Goal: Information Seeking & Learning: Understand process/instructions

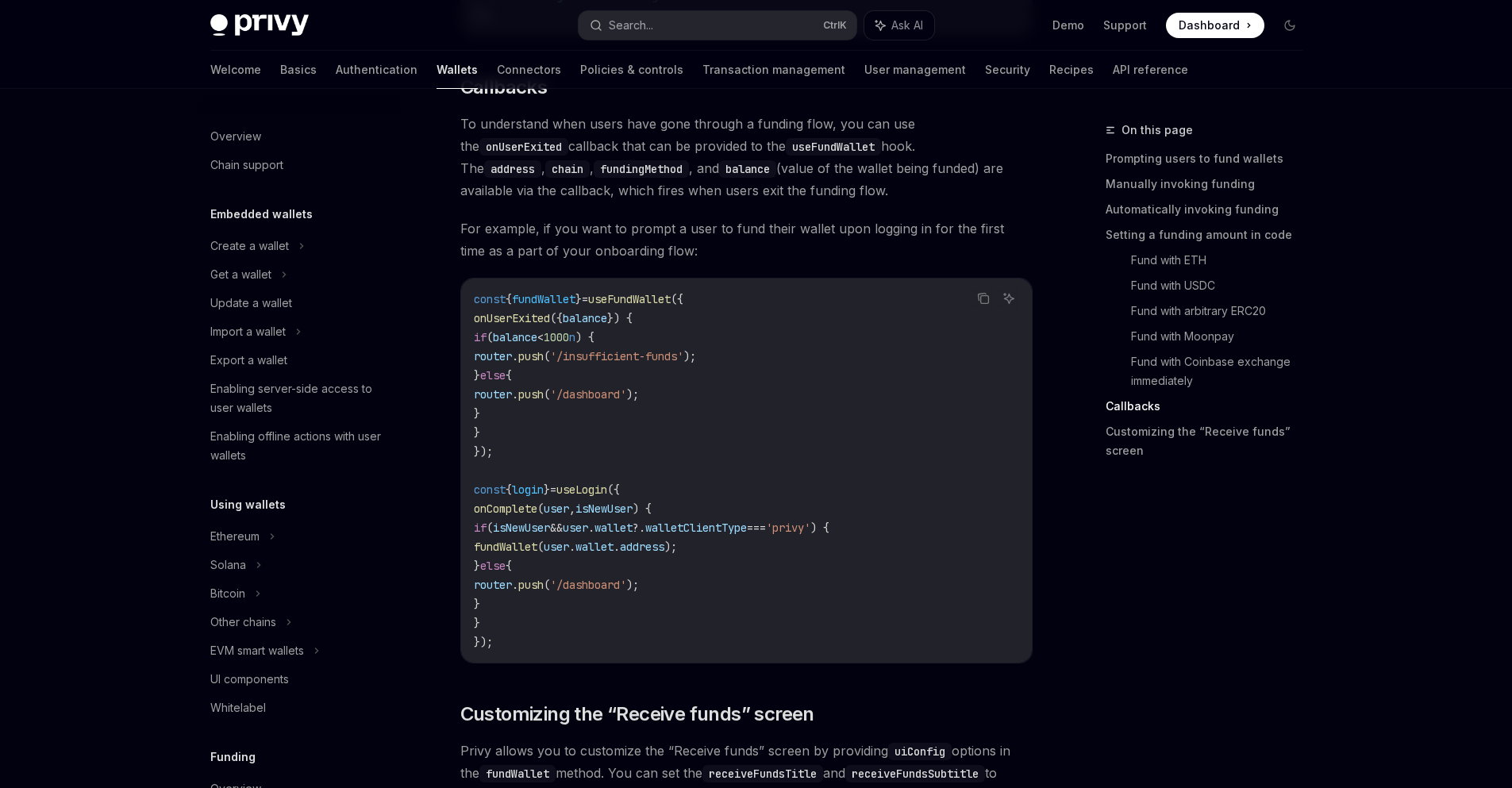
scroll to position [466, 0]
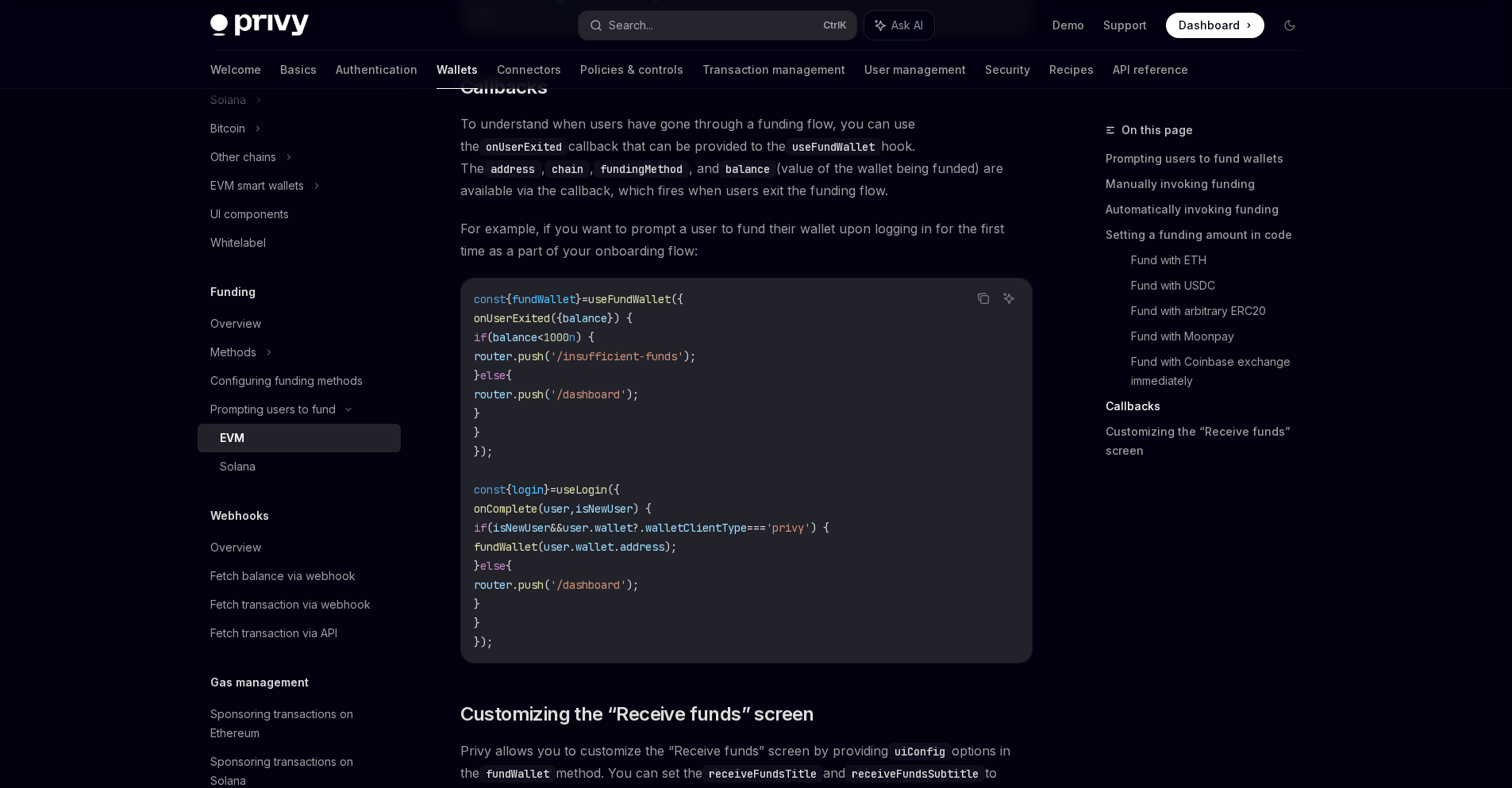
click at [537, 301] on span "fundWallet" at bounding box center [543, 299] width 64 height 14
click at [669, 305] on span "useFundWallet" at bounding box center [629, 299] width 83 height 14
drag, startPoint x: 484, startPoint y: 318, endPoint x: 622, endPoint y: 425, distance: 174.6
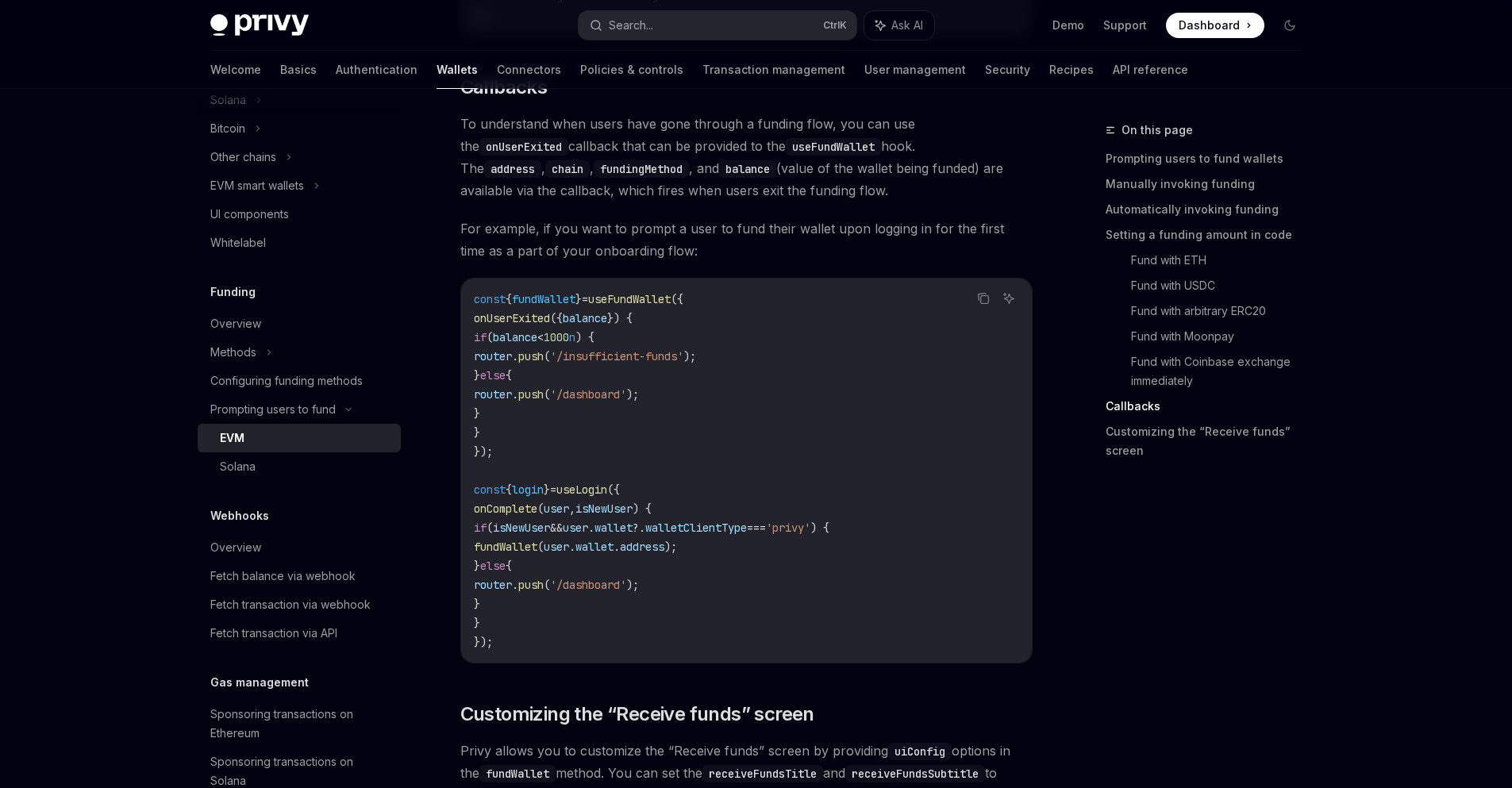
click at [622, 425] on code "const { fundWallet } = useFundWallet ({ onUserExited ({ balance }) { if ( balan…" at bounding box center [746, 471] width 545 height 362
click at [620, 423] on code "const { fundWallet } = useFundWallet ({ onUserExited ({ balance }) { if ( balan…" at bounding box center [746, 471] width 545 height 362
drag, startPoint x: 603, startPoint y: 361, endPoint x: 732, endPoint y: 362, distance: 129.0
click at [683, 362] on span "'/insufficient-funds'" at bounding box center [616, 356] width 133 height 14
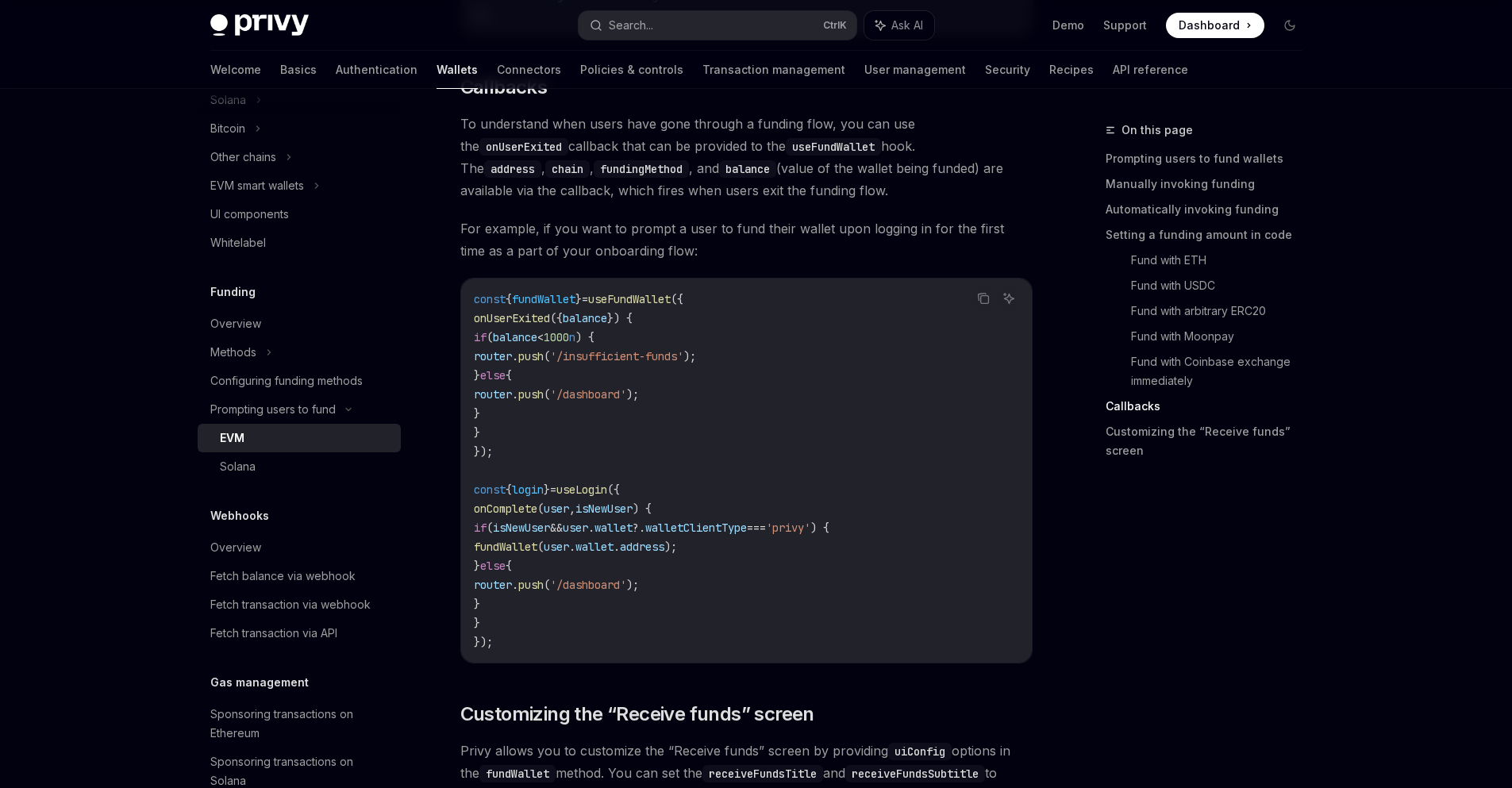
click at [539, 300] on span "fundWallet" at bounding box center [543, 299] width 64 height 14
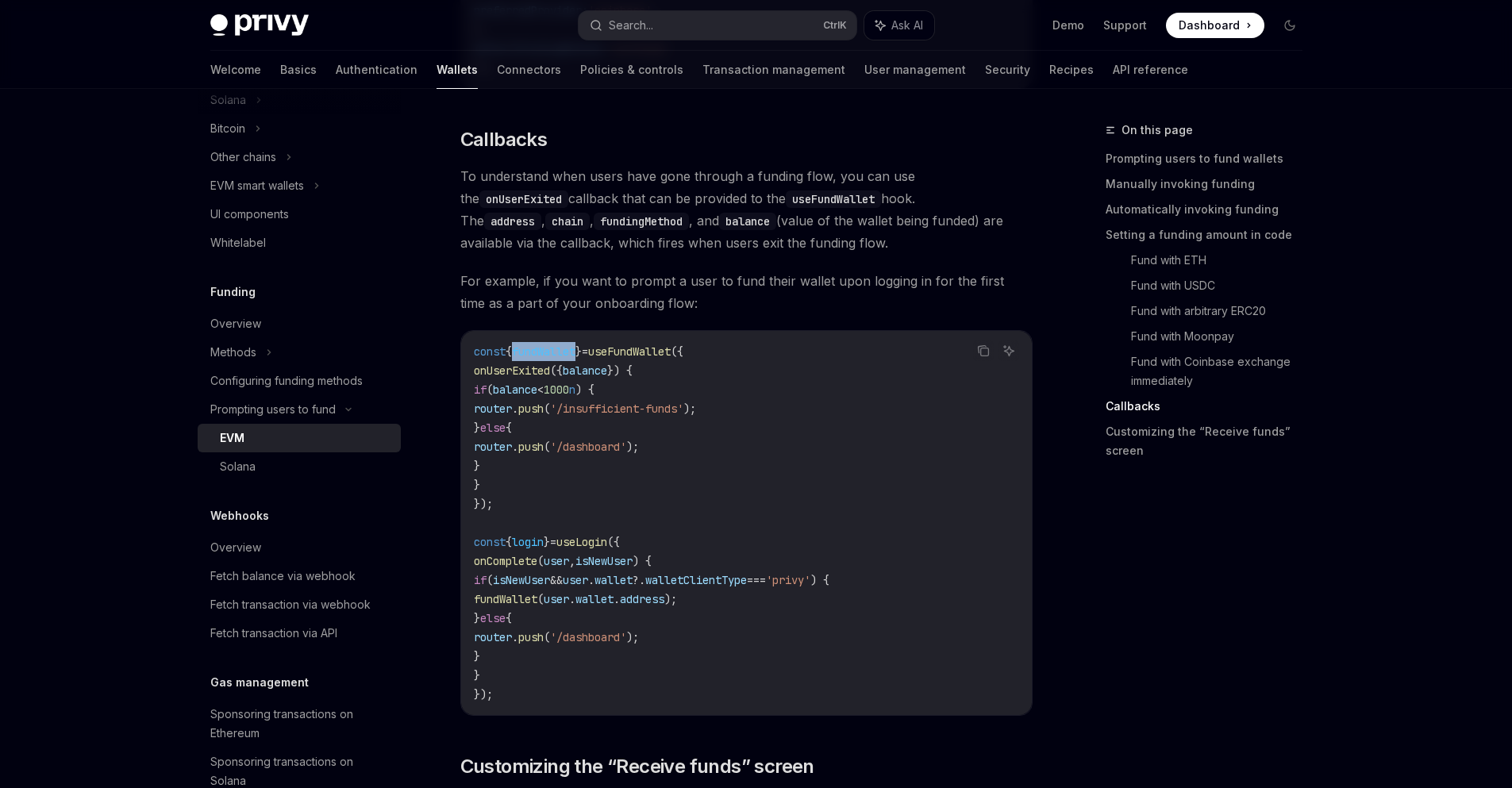
scroll to position [3486, 0]
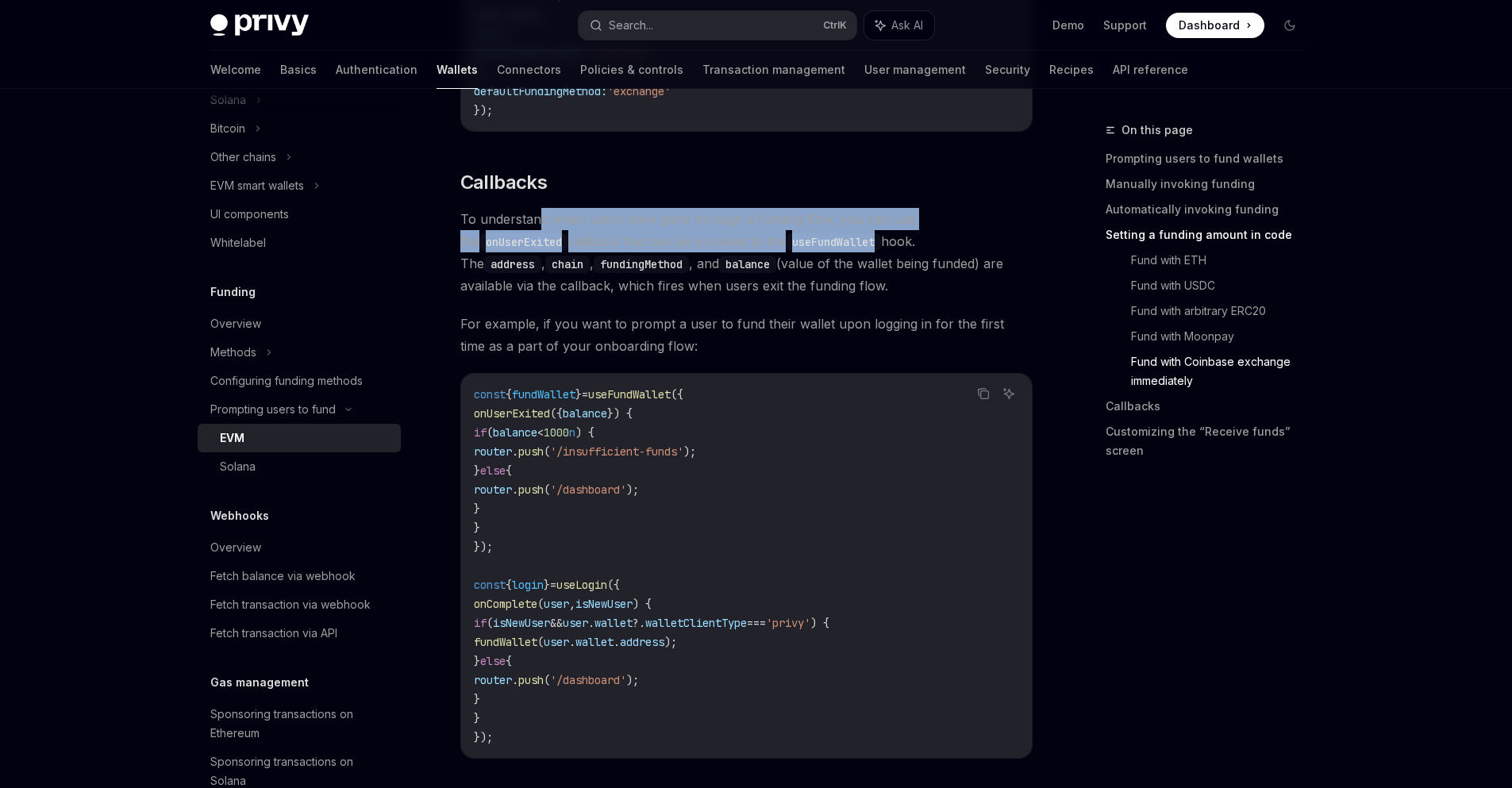
drag, startPoint x: 542, startPoint y: 220, endPoint x: 774, endPoint y: 254, distance: 234.5
click at [774, 254] on span "To understand when users have gone through a funding flow, you can use the onUs…" at bounding box center [746, 252] width 572 height 89
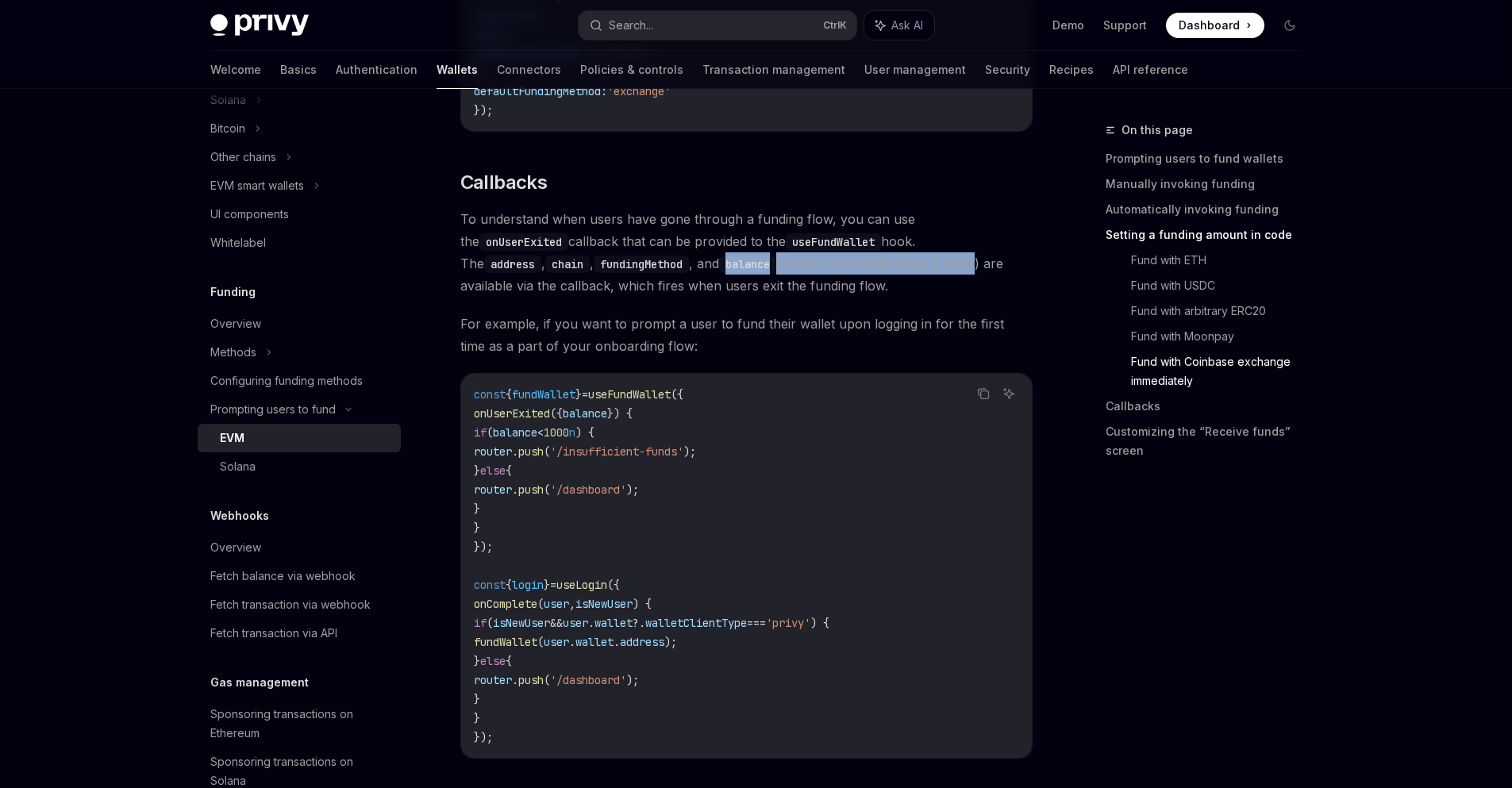
drag, startPoint x: 599, startPoint y: 271, endPoint x: 846, endPoint y: 270, distance: 247.0
click at [846, 270] on span "To understand when users have gone through a funding flow, you can use the onUs…" at bounding box center [746, 252] width 572 height 89
drag, startPoint x: 831, startPoint y: 284, endPoint x: 760, endPoint y: 291, distance: 71.3
click at [748, 296] on span "To understand when users have gone through a funding flow, you can use the onUs…" at bounding box center [746, 252] width 572 height 89
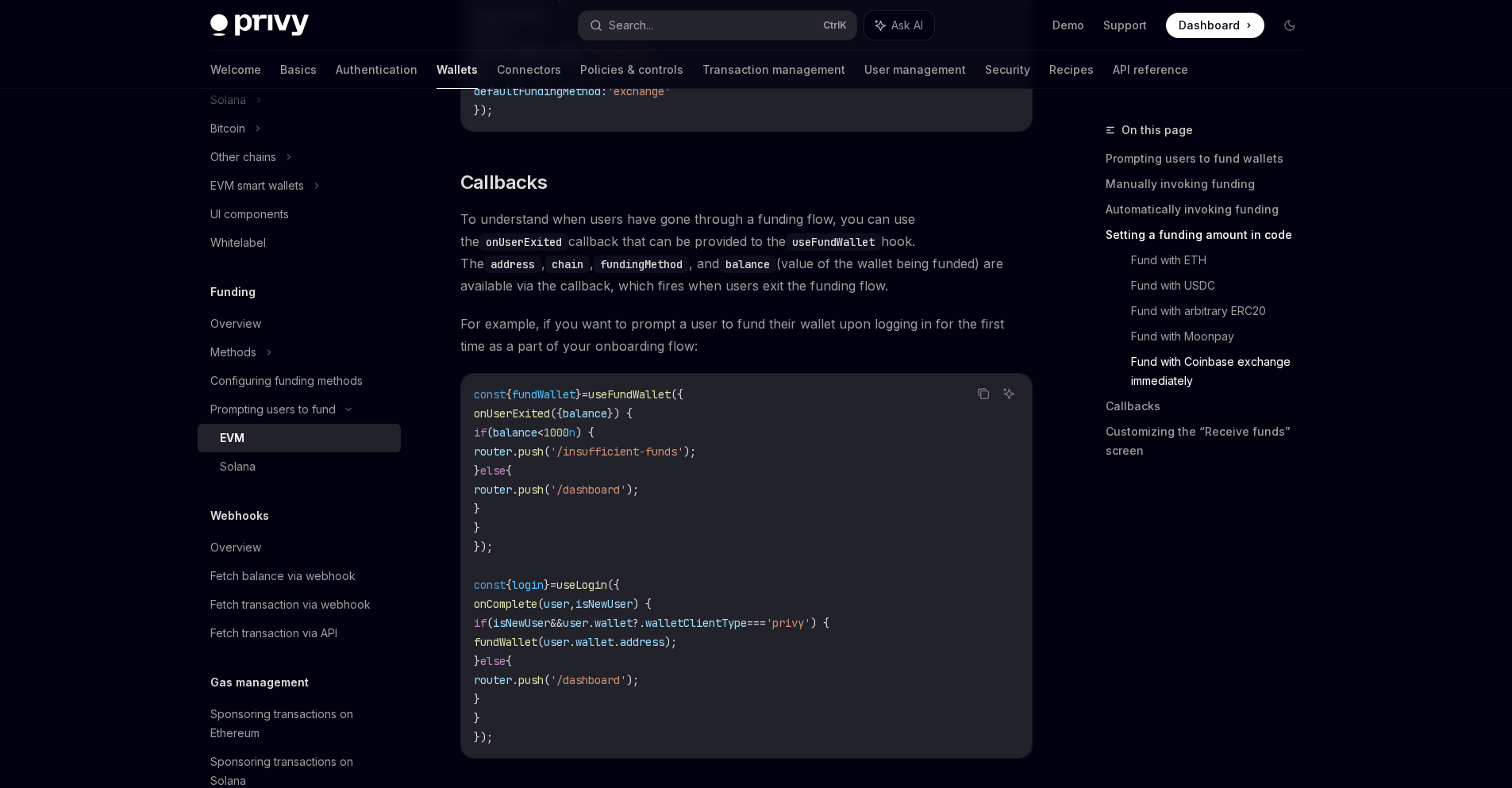
click at [760, 291] on span "To understand when users have gone through a funding flow, you can use the onUs…" at bounding box center [746, 252] width 572 height 89
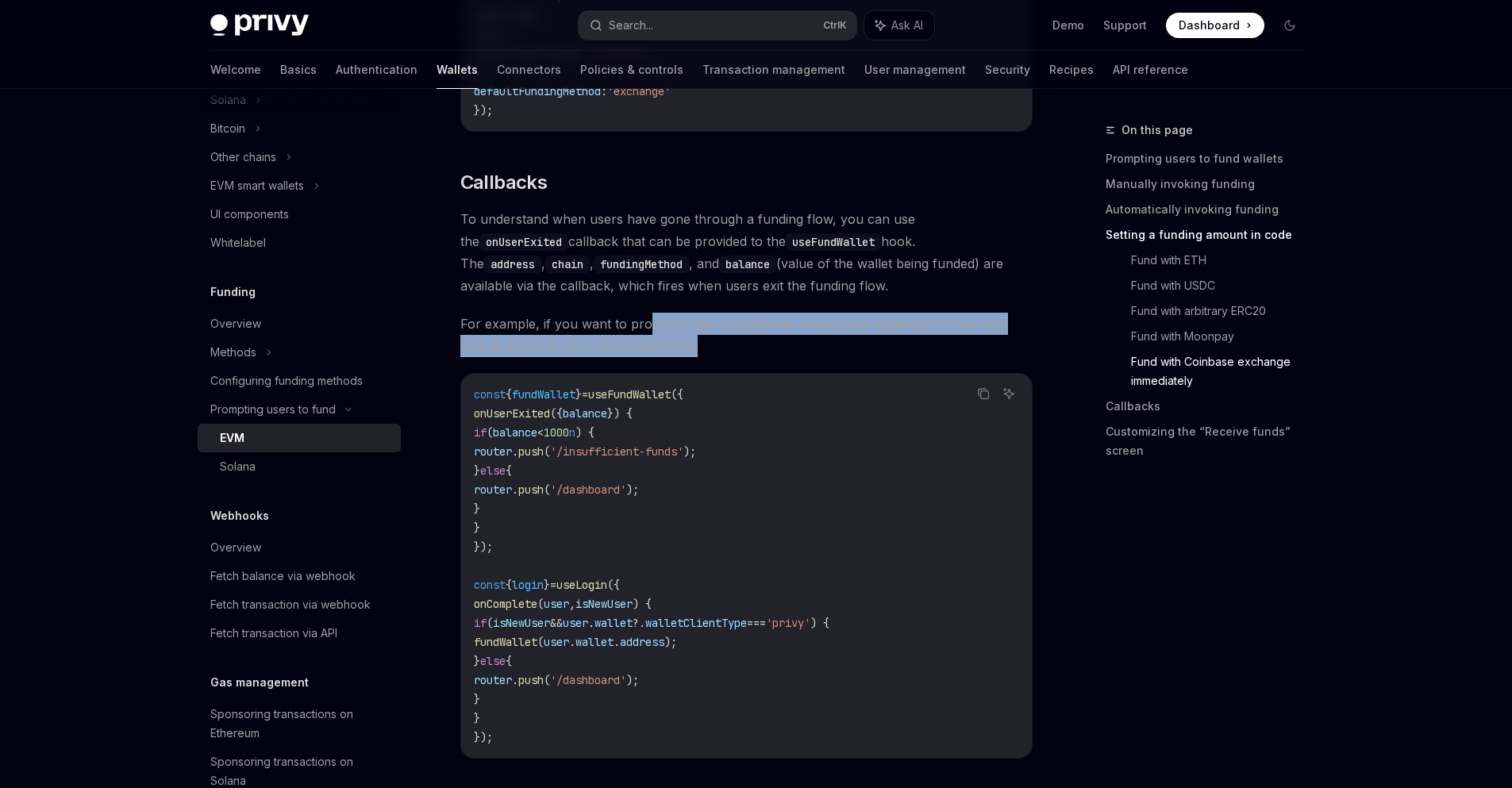
drag, startPoint x: 646, startPoint y: 324, endPoint x: 838, endPoint y: 354, distance: 194.3
click at [838, 354] on span "For example, if you want to prompt a user to fund their wallet upon logging in …" at bounding box center [746, 334] width 572 height 44
click at [836, 353] on span "For example, if you want to prompt a user to fund their wallet upon logging in …" at bounding box center [746, 334] width 572 height 44
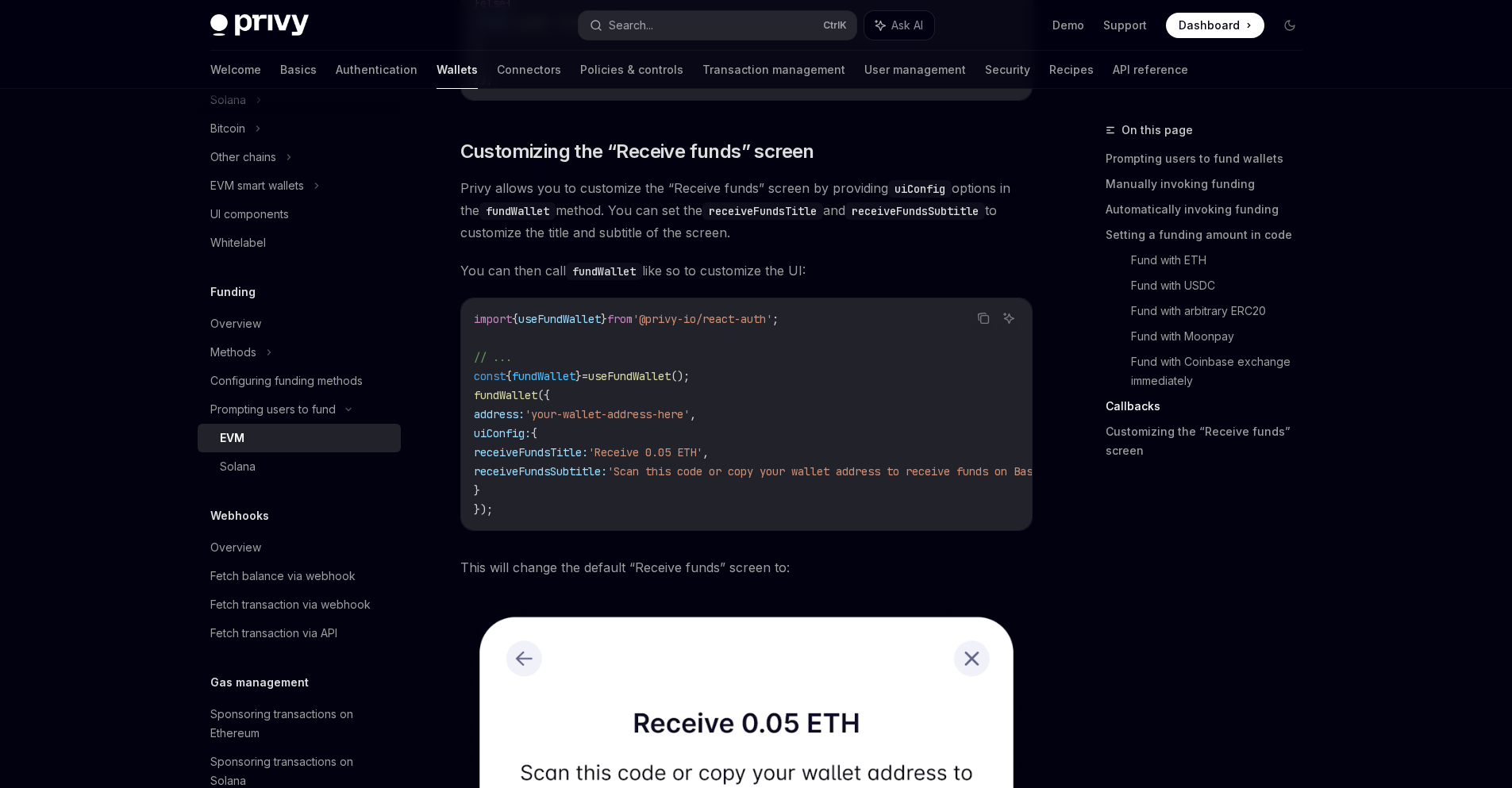
scroll to position [4153, 0]
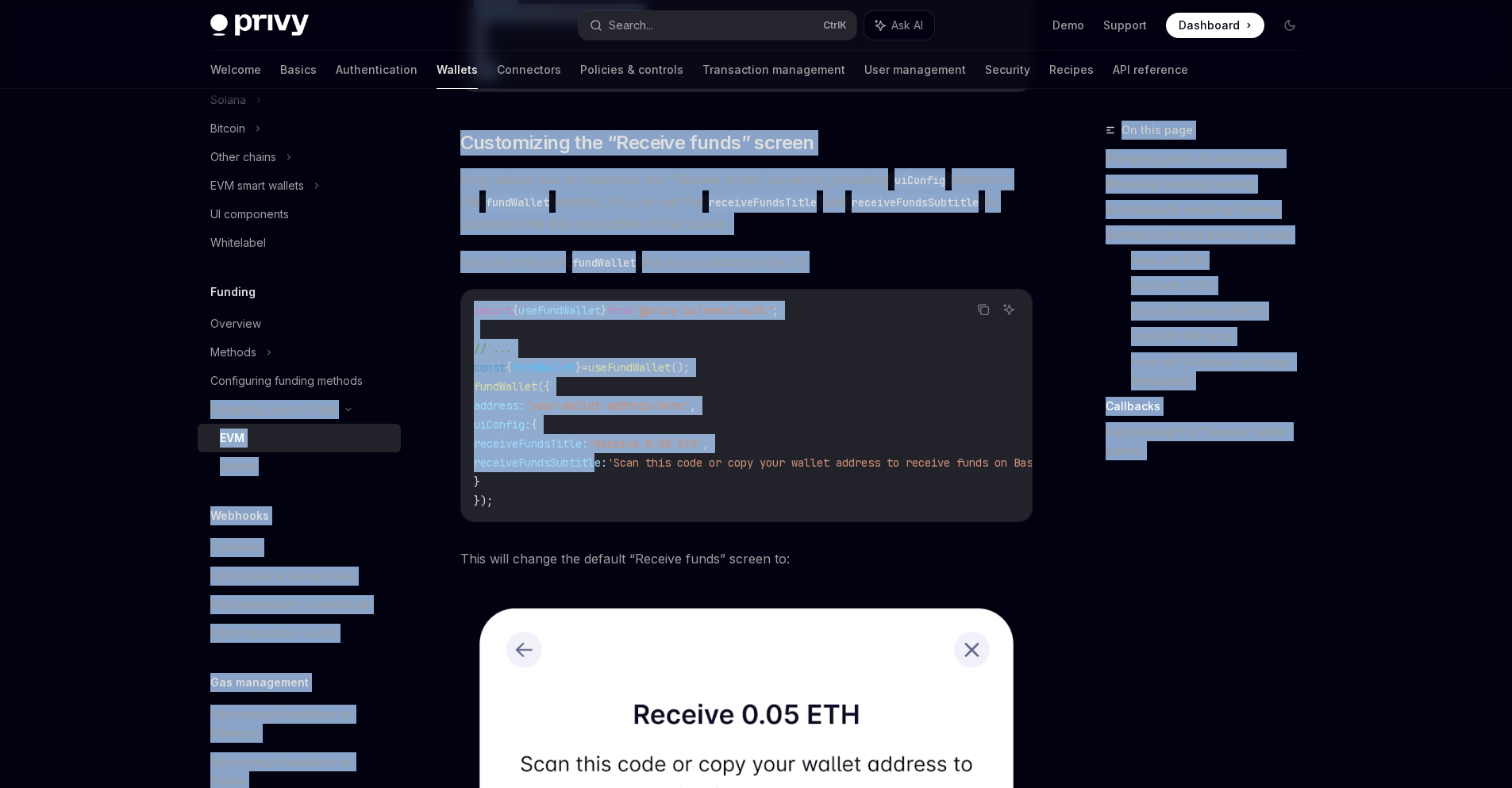
drag, startPoint x: 603, startPoint y: 475, endPoint x: 420, endPoint y: 394, distance: 200.1
click at [627, 428] on code "import { useFundWallet } from '@privy-io/react-auth' ; // ... const { fundWalle…" at bounding box center [782, 405] width 616 height 209
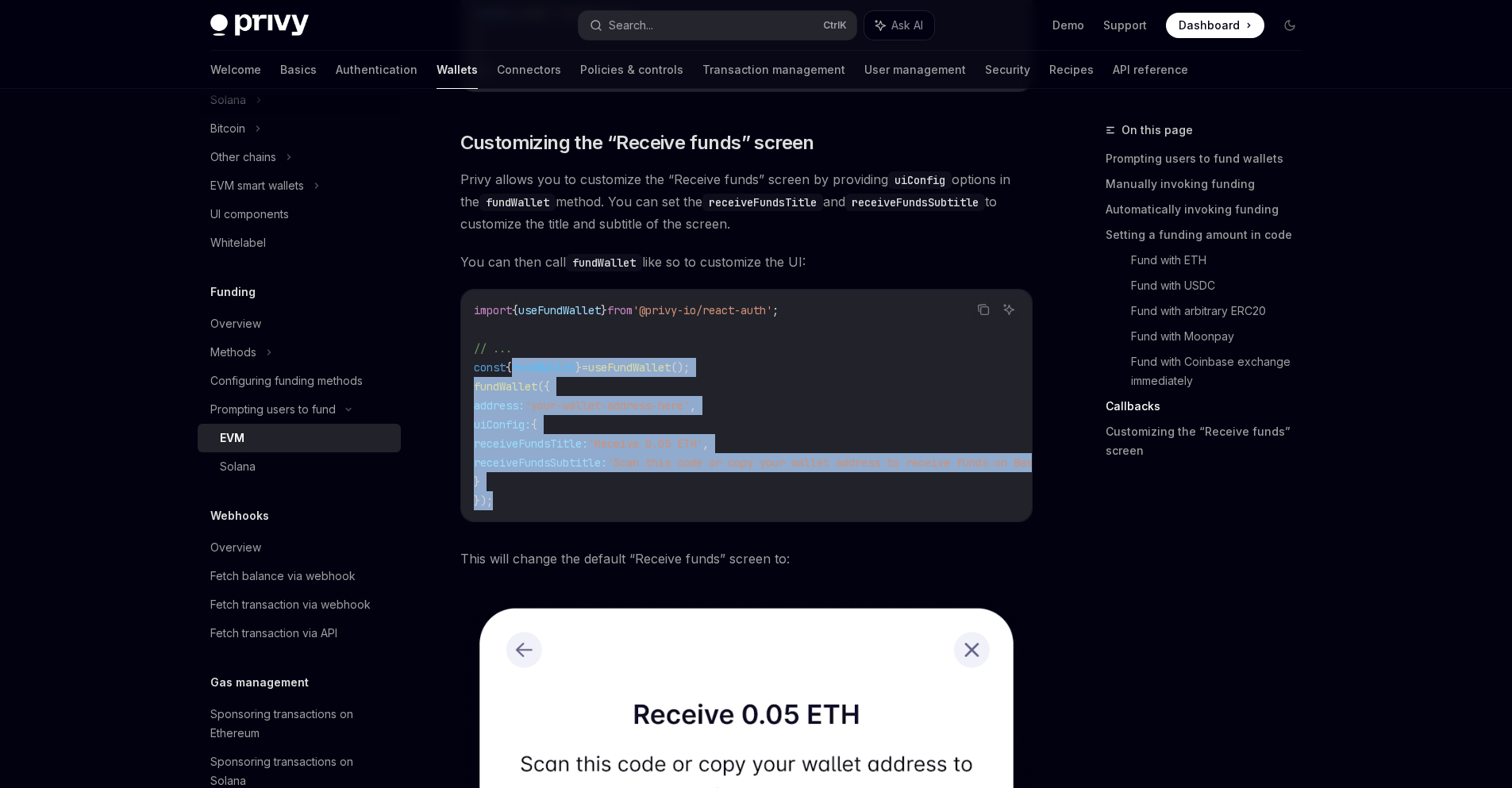
drag, startPoint x: 602, startPoint y: 502, endPoint x: 513, endPoint y: 379, distance: 151.8
click at [513, 379] on code "import { useFundWallet } from '@privy-io/react-auth' ; // ... const { fundWalle…" at bounding box center [782, 405] width 616 height 209
click at [764, 408] on code "import { useFundWallet } from '@privy-io/react-auth' ; // ... const { fundWalle…" at bounding box center [782, 405] width 616 height 209
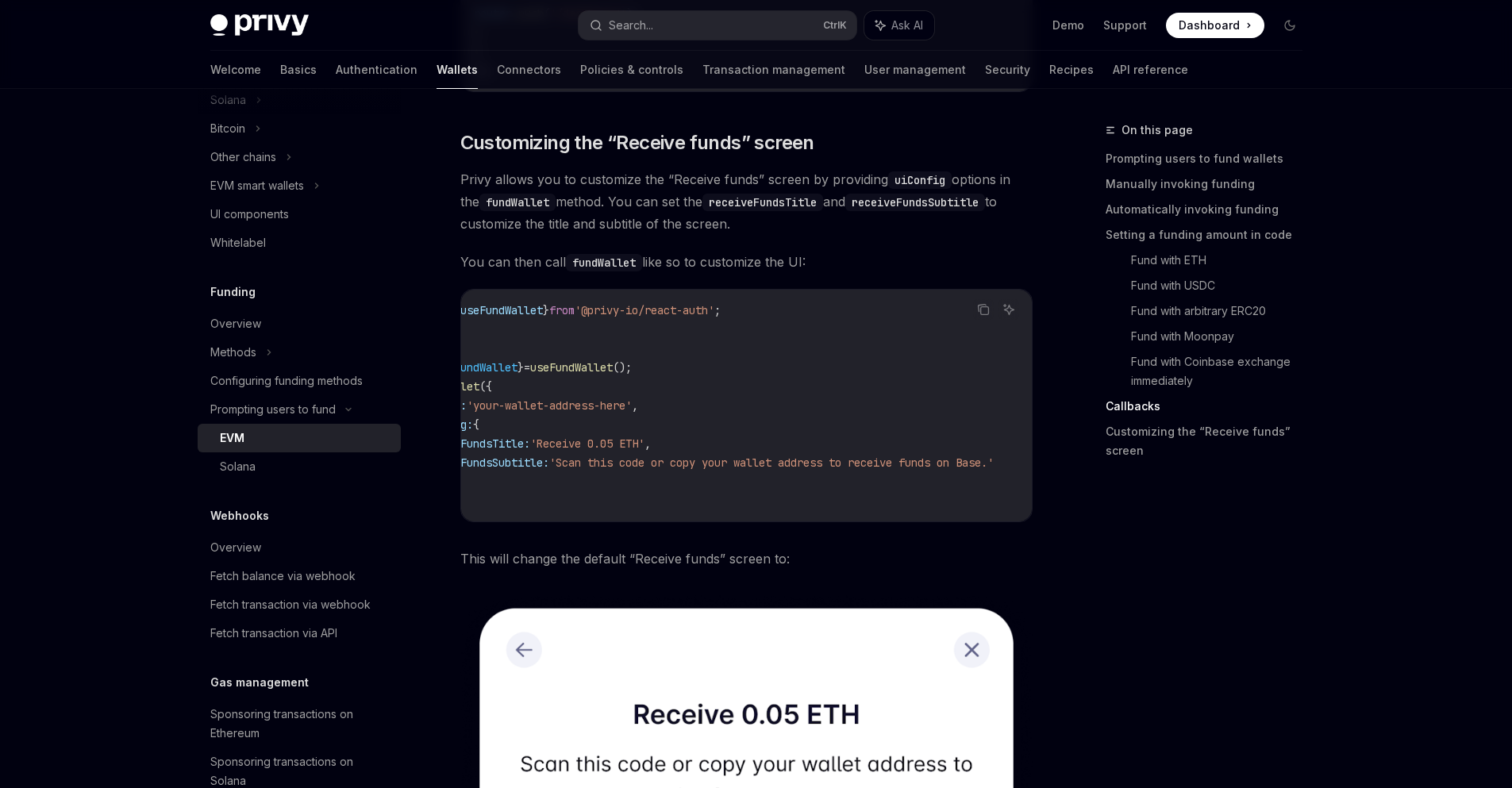
scroll to position [0, 0]
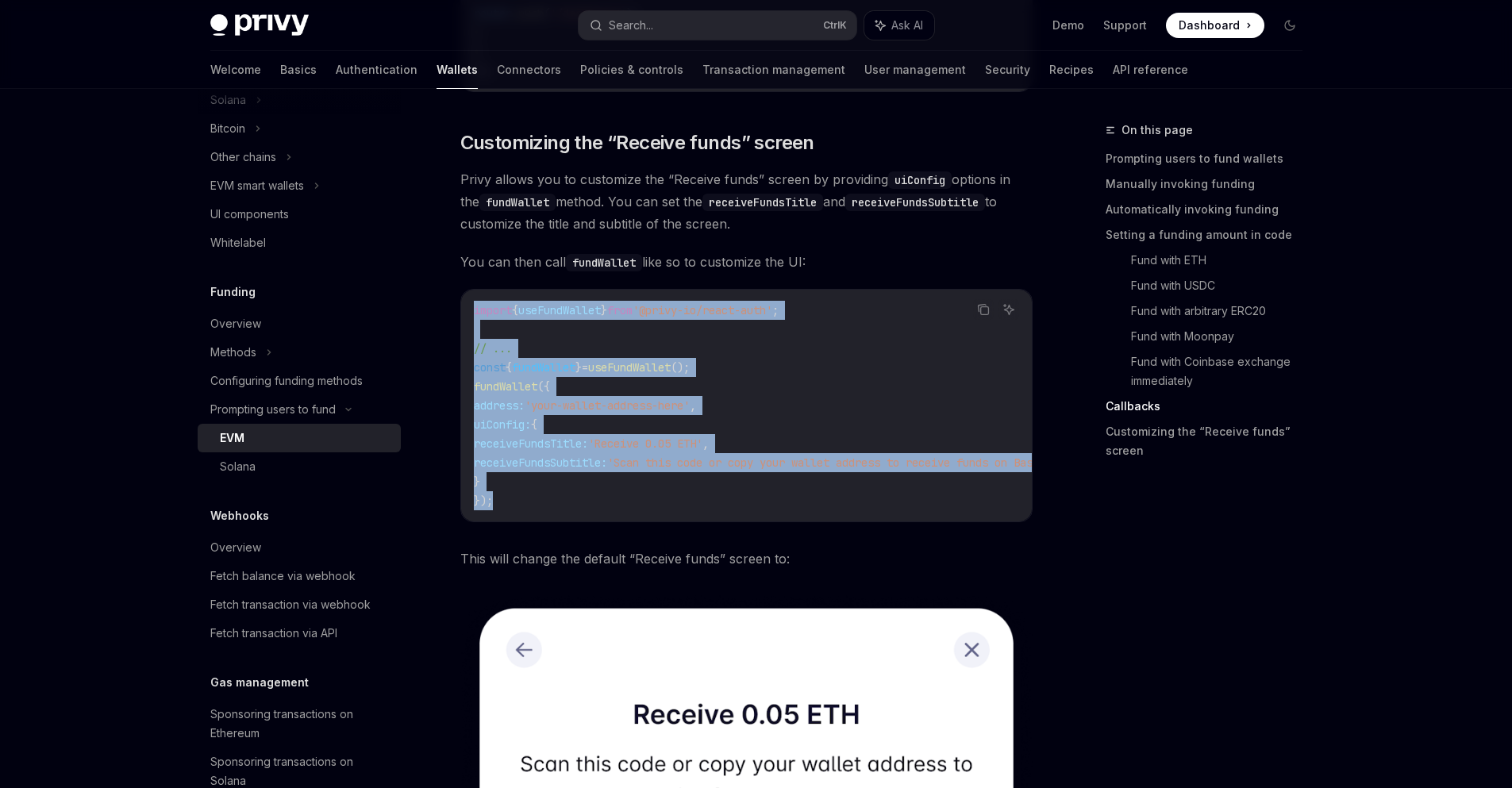
drag, startPoint x: 584, startPoint y: 504, endPoint x: 471, endPoint y: 304, distance: 229.7
click at [471, 304] on div "import { useFundWallet } from '@privy-io/react-auth' ; // ... const { fundWalle…" at bounding box center [747, 405] width 571 height 232
click at [803, 400] on code "import { useFundWallet } from '@privy-io/react-auth' ; // ... const { fundWalle…" at bounding box center [782, 405] width 616 height 209
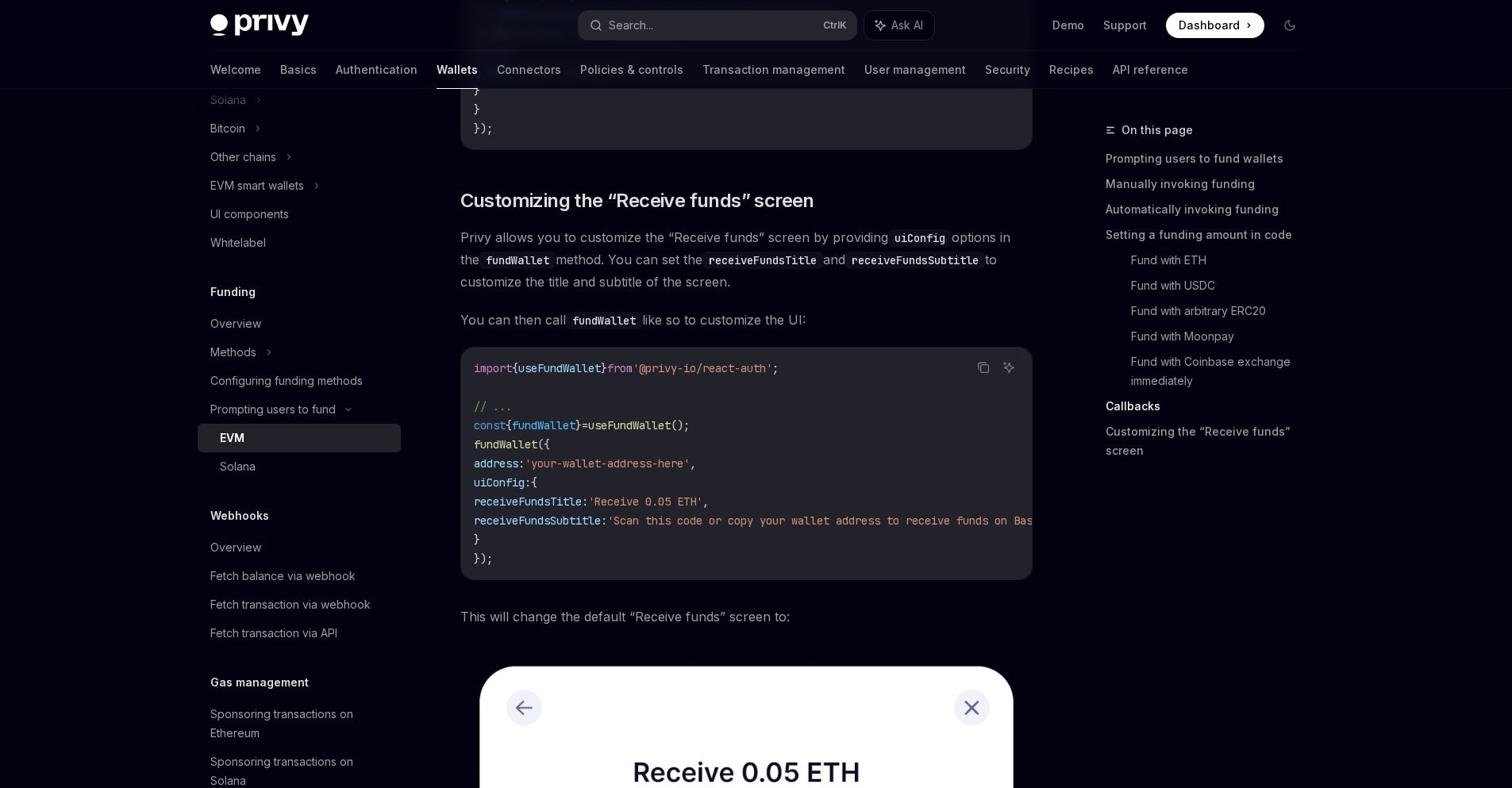
scroll to position [4190, 0]
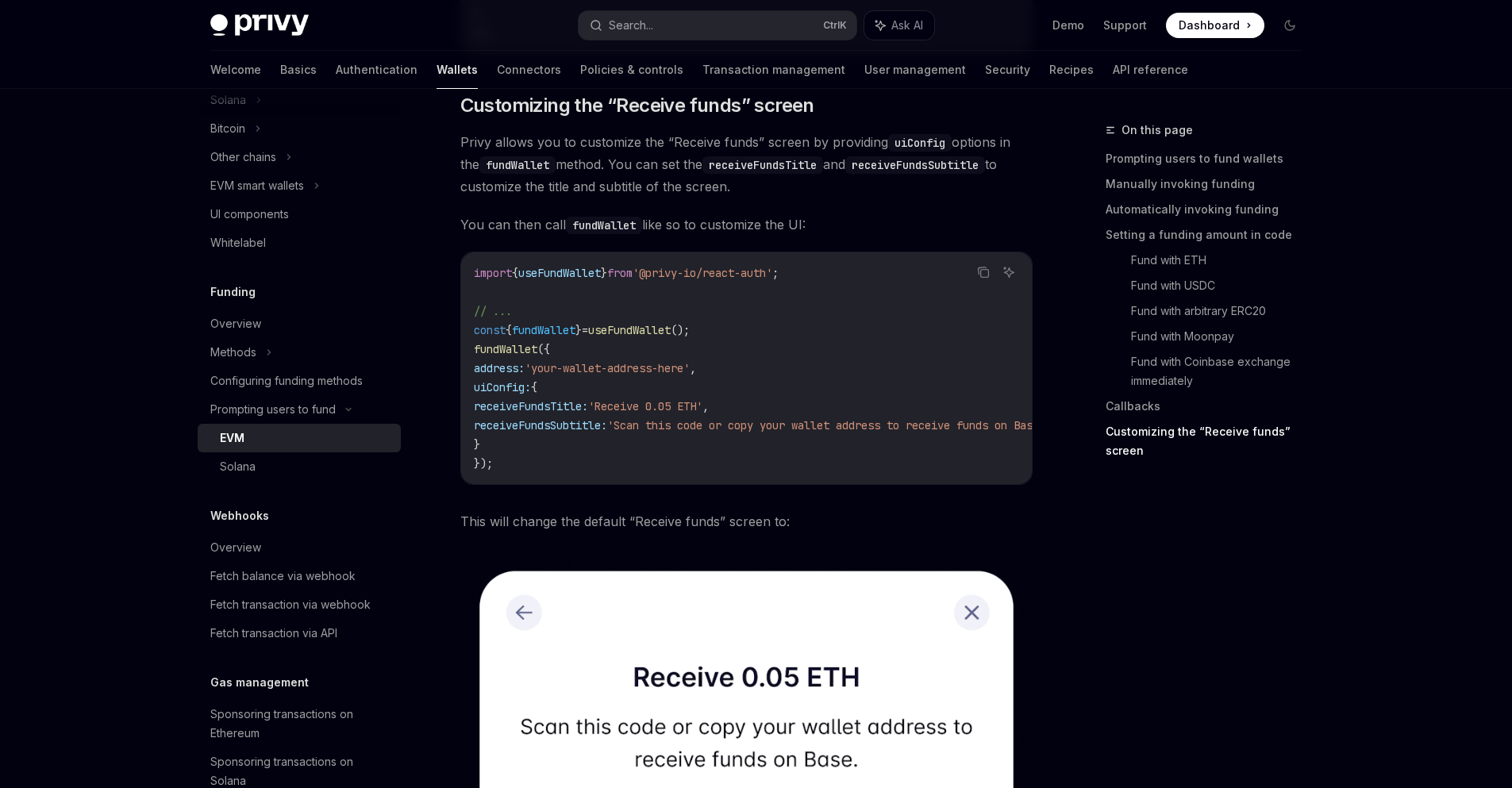
drag, startPoint x: 831, startPoint y: 224, endPoint x: 460, endPoint y: 144, distance: 379.5
click at [467, 143] on span "Privy allows you to customize the “Receive funds” screen by providing uiConfig …" at bounding box center [746, 164] width 572 height 67
drag, startPoint x: 826, startPoint y: 234, endPoint x: 486, endPoint y: 163, distance: 347.3
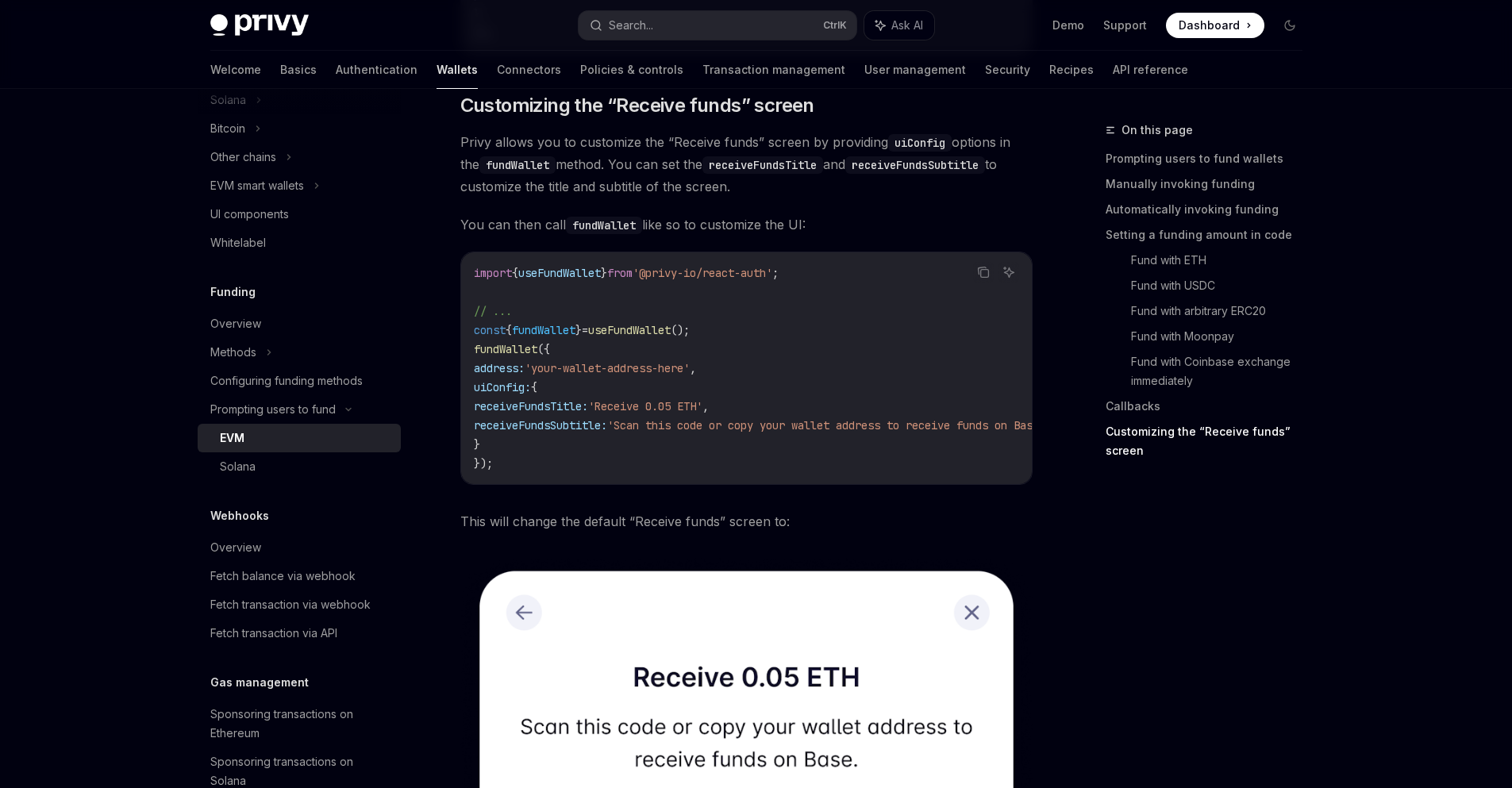
click at [793, 198] on span "Privy allows you to customize the “Receive funds” screen by providing uiConfig …" at bounding box center [746, 164] width 572 height 67
click at [280, 575] on div "Fetch balance via webhook" at bounding box center [282, 576] width 145 height 19
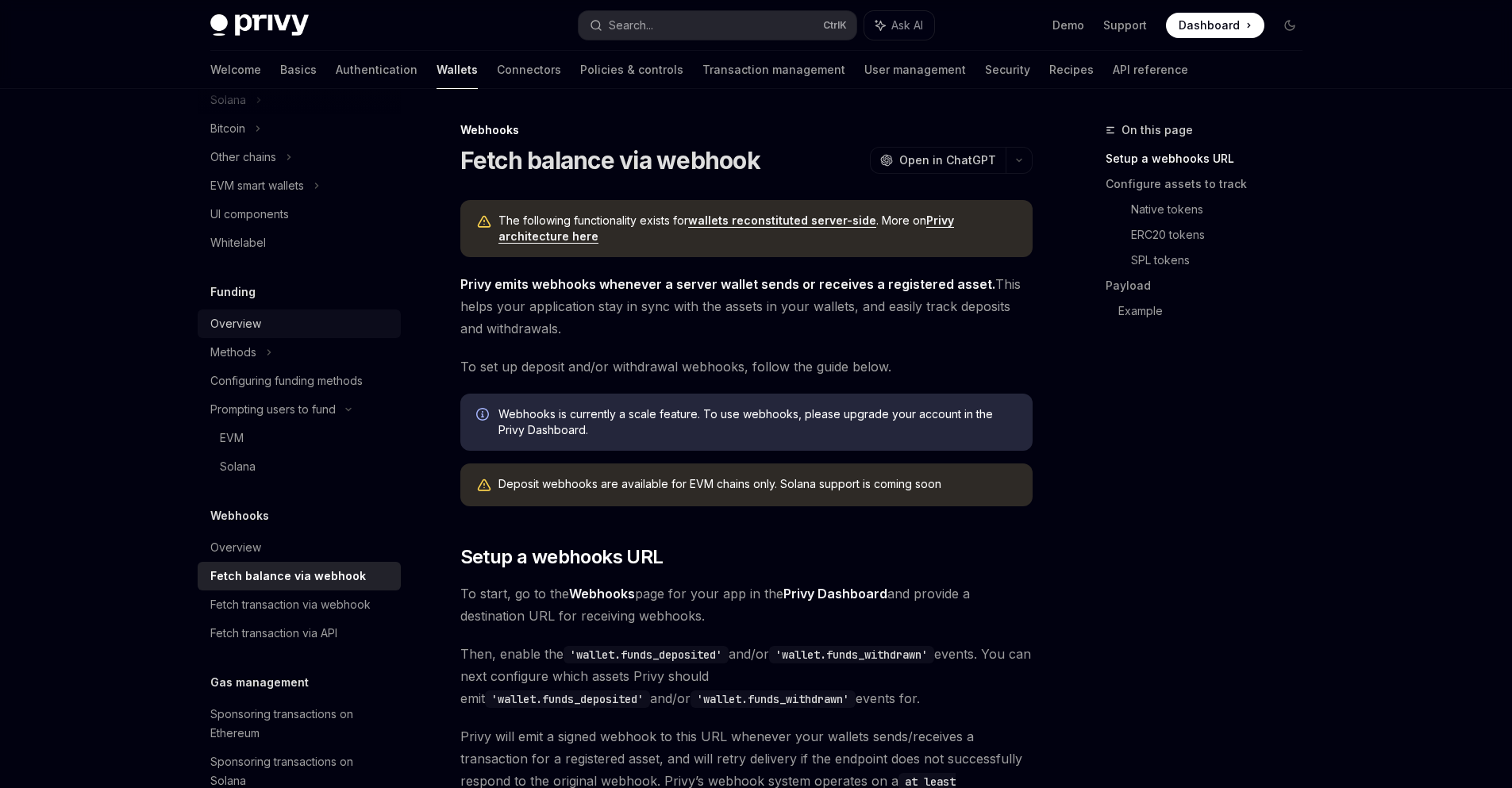
click at [234, 317] on div "Overview" at bounding box center [235, 323] width 51 height 19
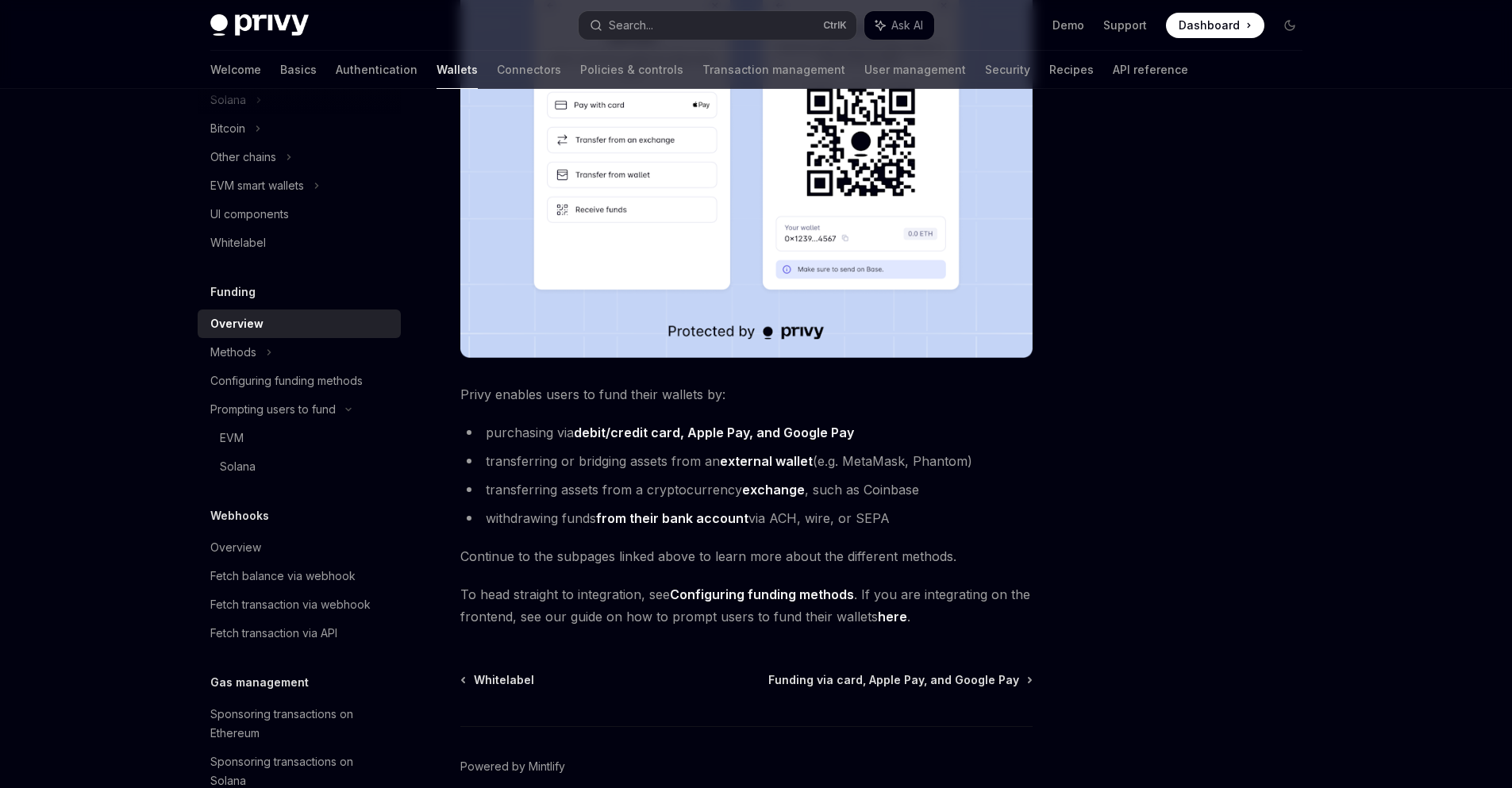
scroll to position [191, 0]
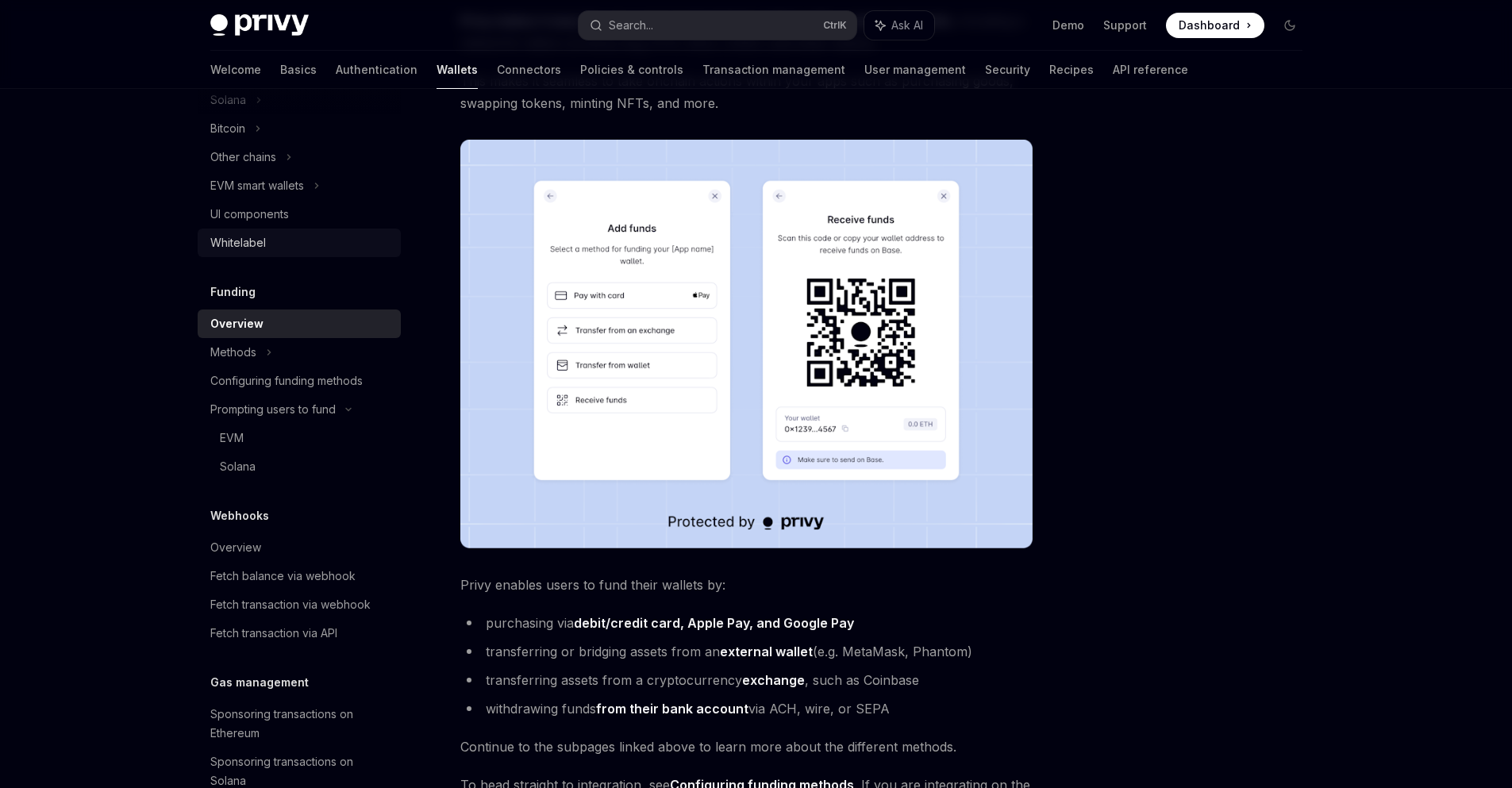
click at [276, 250] on div "Whitelabel" at bounding box center [301, 243] width 181 height 19
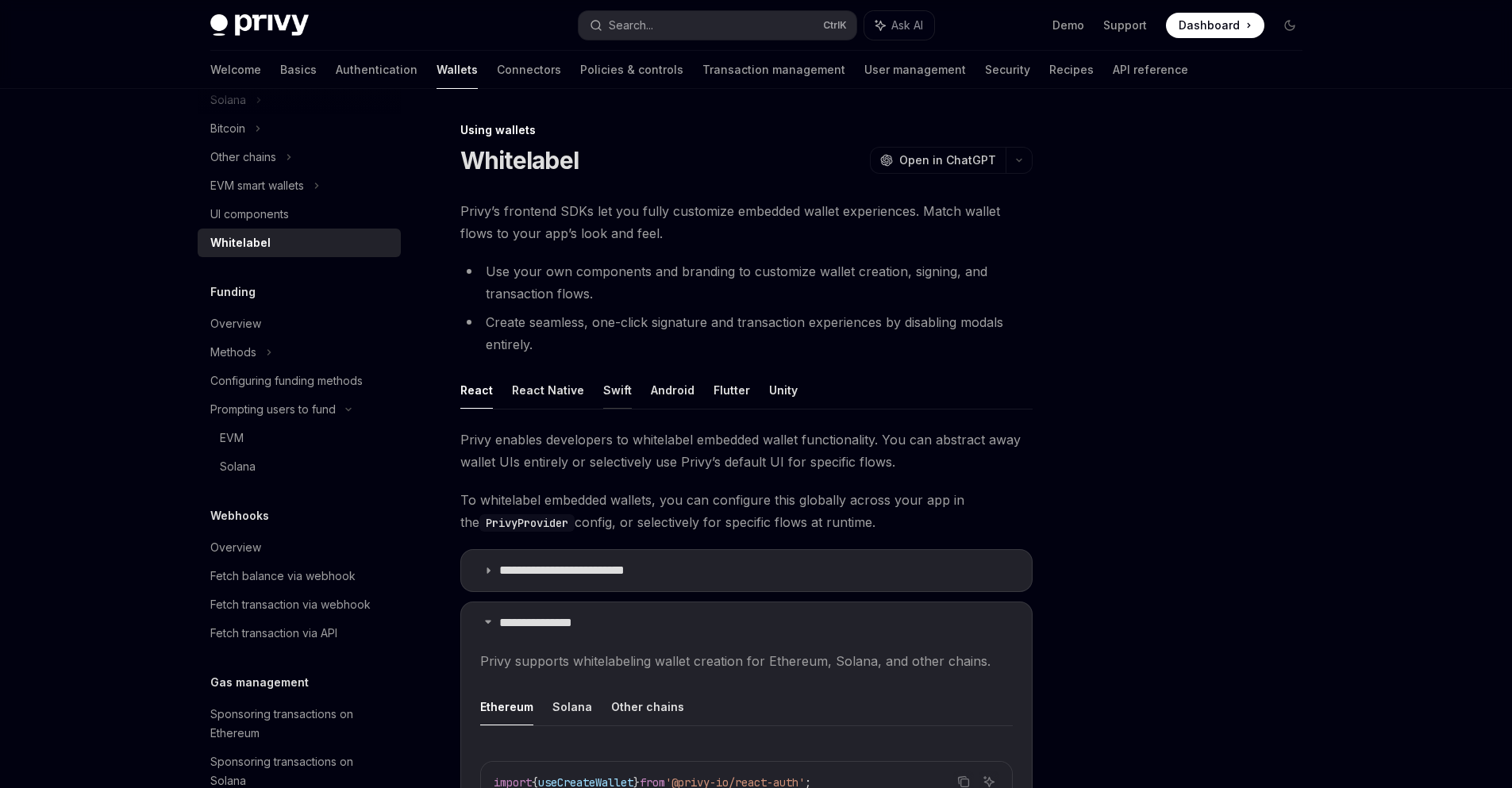
click at [611, 386] on button "Swift" at bounding box center [617, 390] width 28 height 38
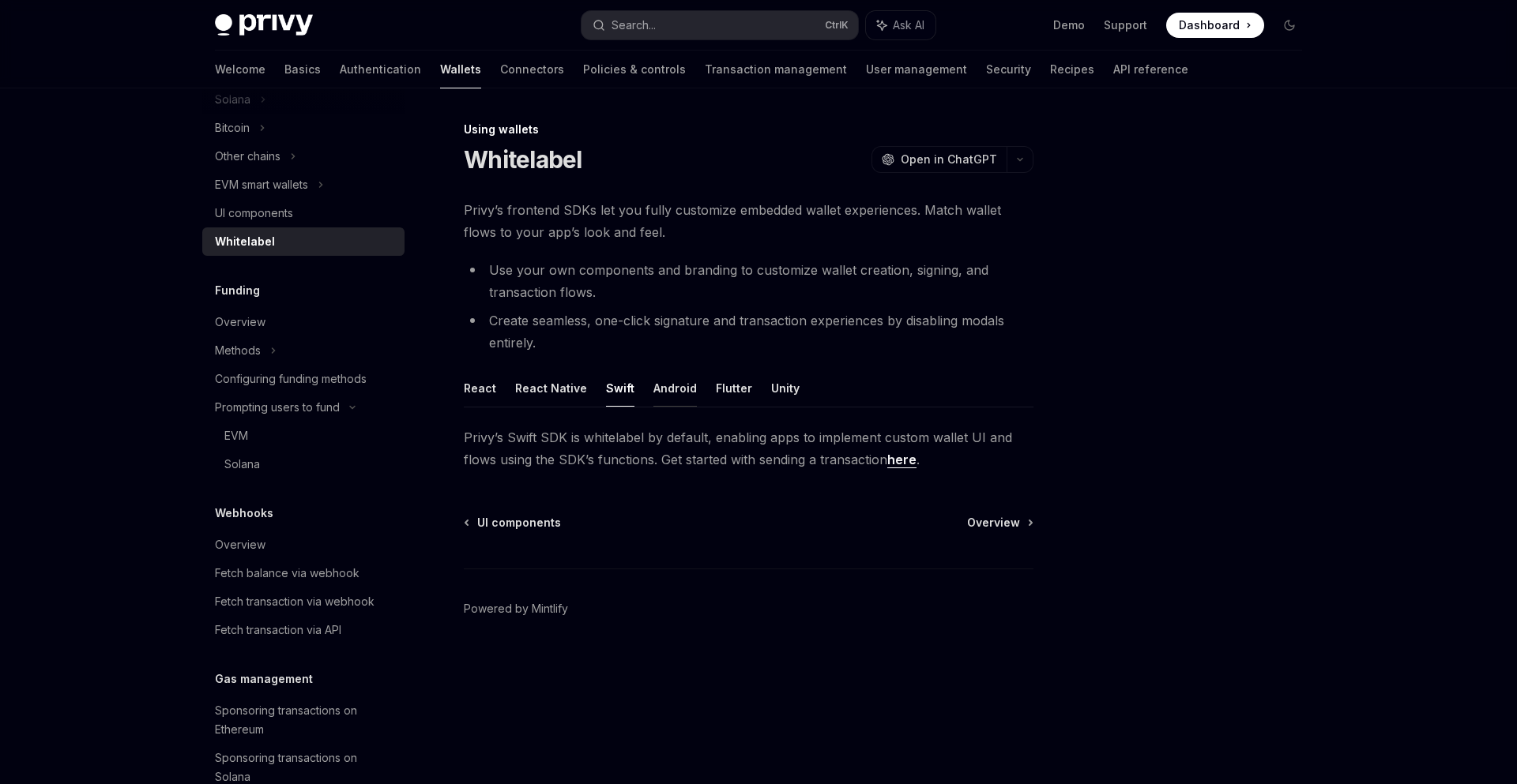
click at [679, 388] on button "Android" at bounding box center [675, 388] width 43 height 37
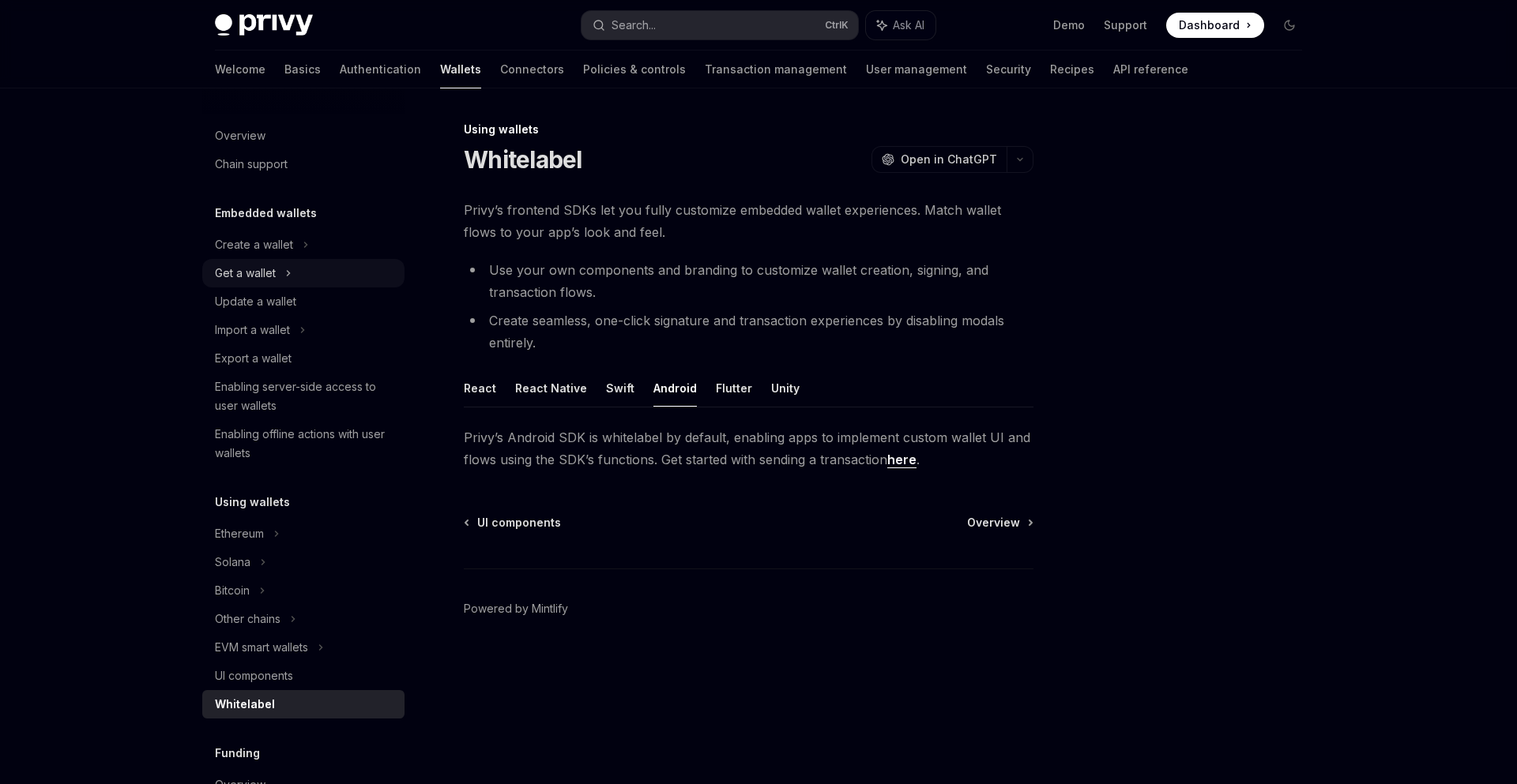
click at [282, 279] on div "Get a wallet" at bounding box center [303, 273] width 203 height 28
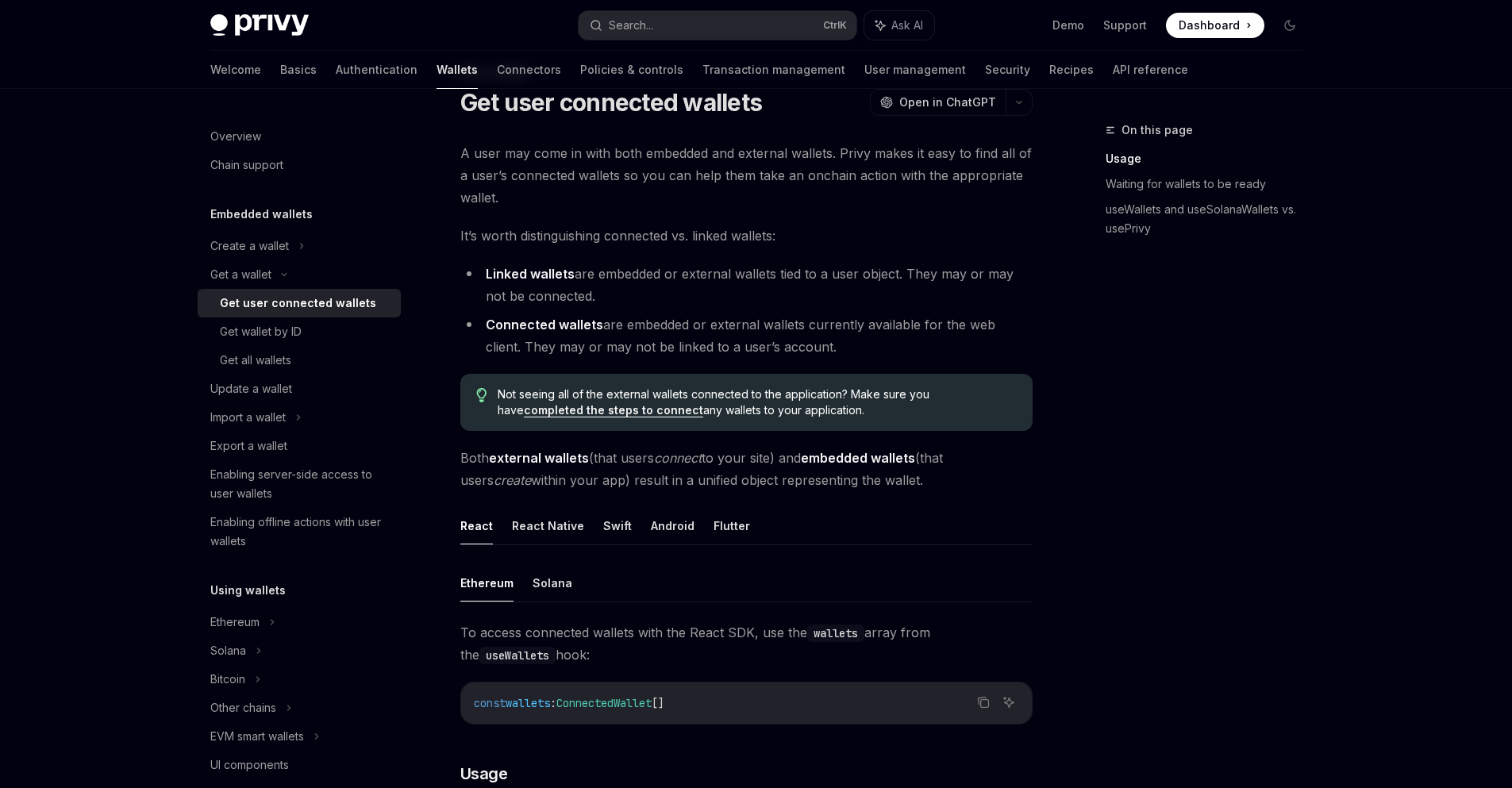
scroll to position [95, 0]
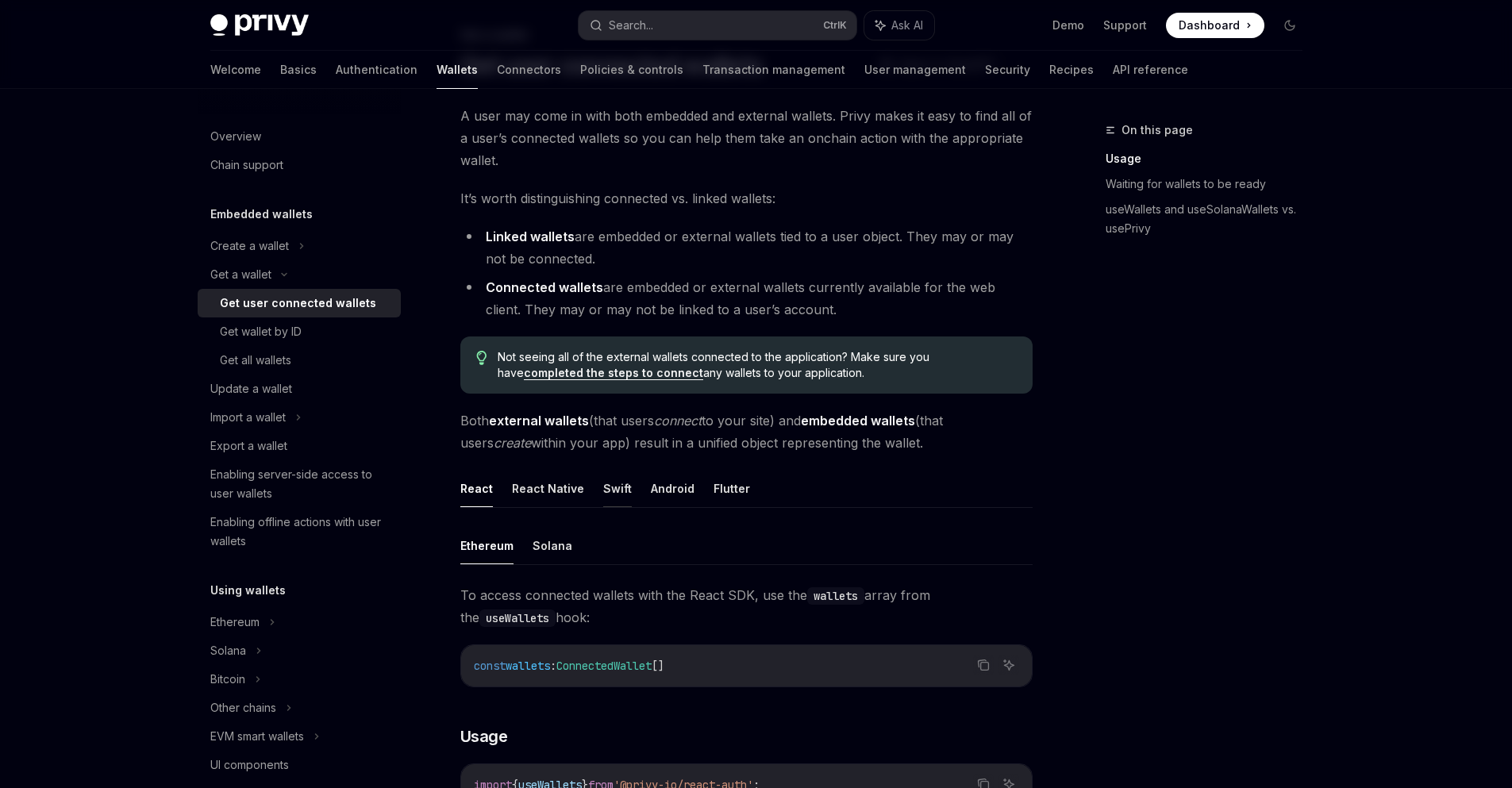
click at [605, 484] on button "Swift" at bounding box center [617, 488] width 28 height 38
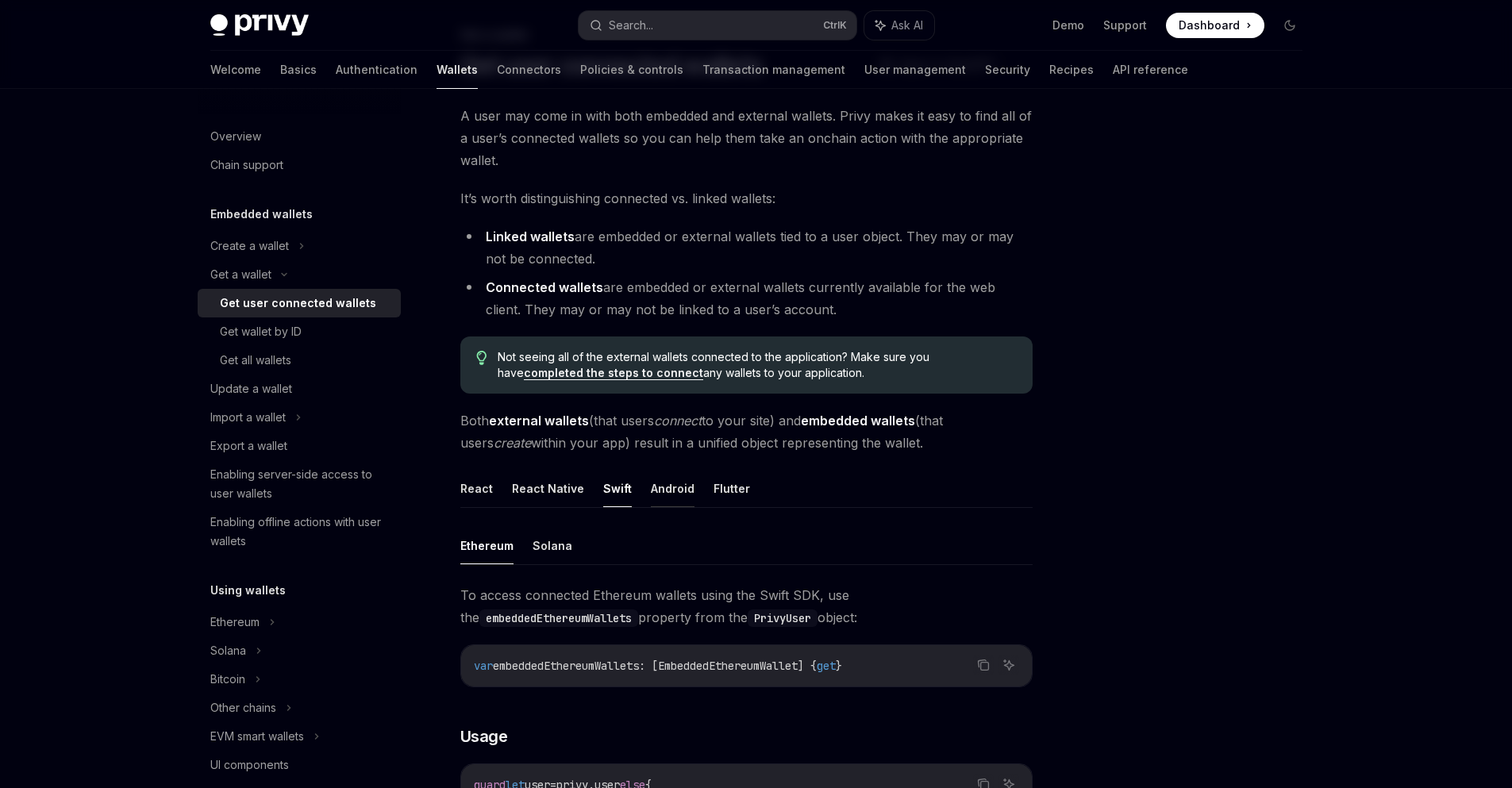
click at [667, 492] on button "Android" at bounding box center [672, 488] width 44 height 38
click at [728, 492] on button "Flutter" at bounding box center [732, 488] width 37 height 38
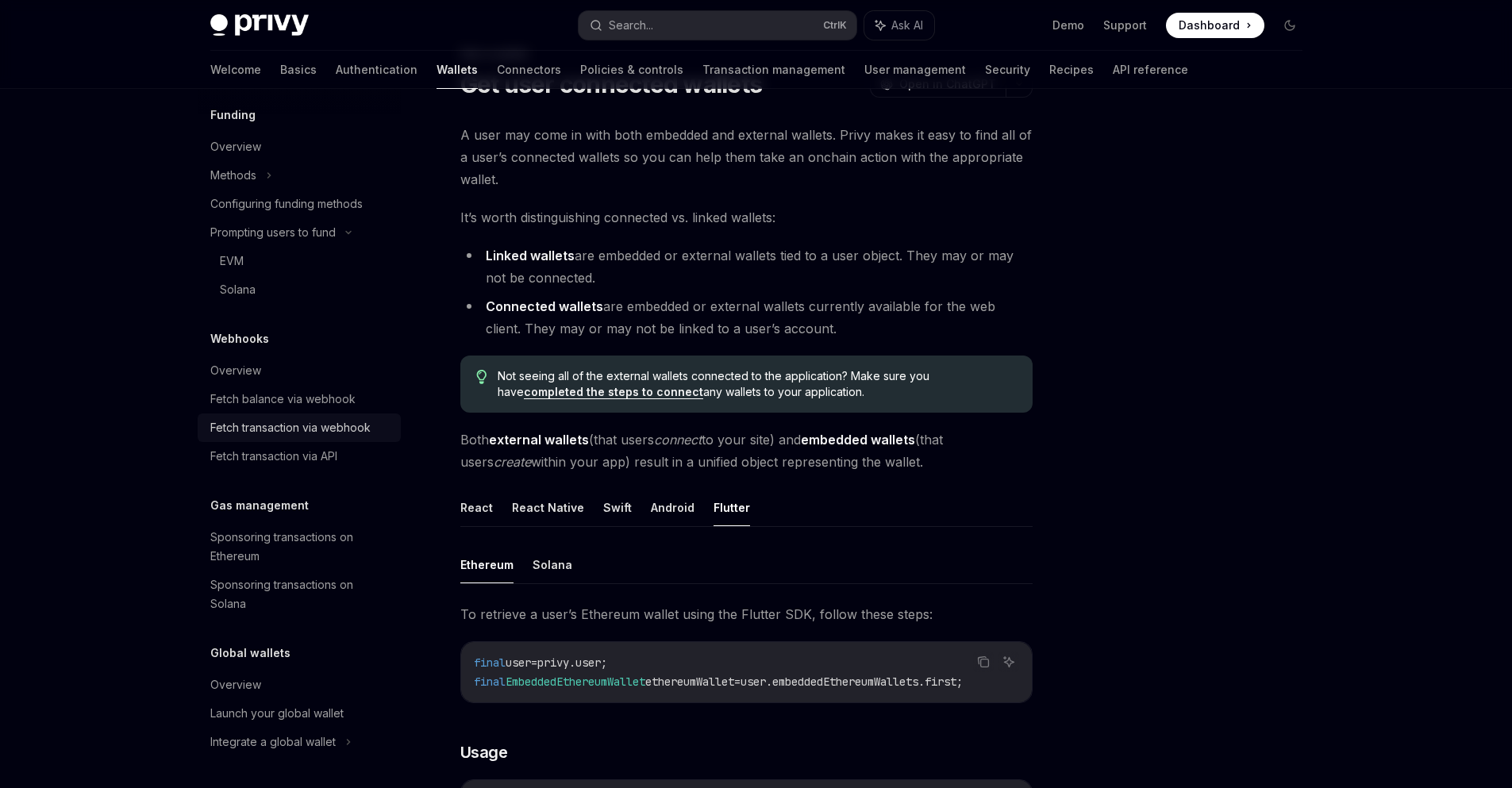
scroll to position [191, 0]
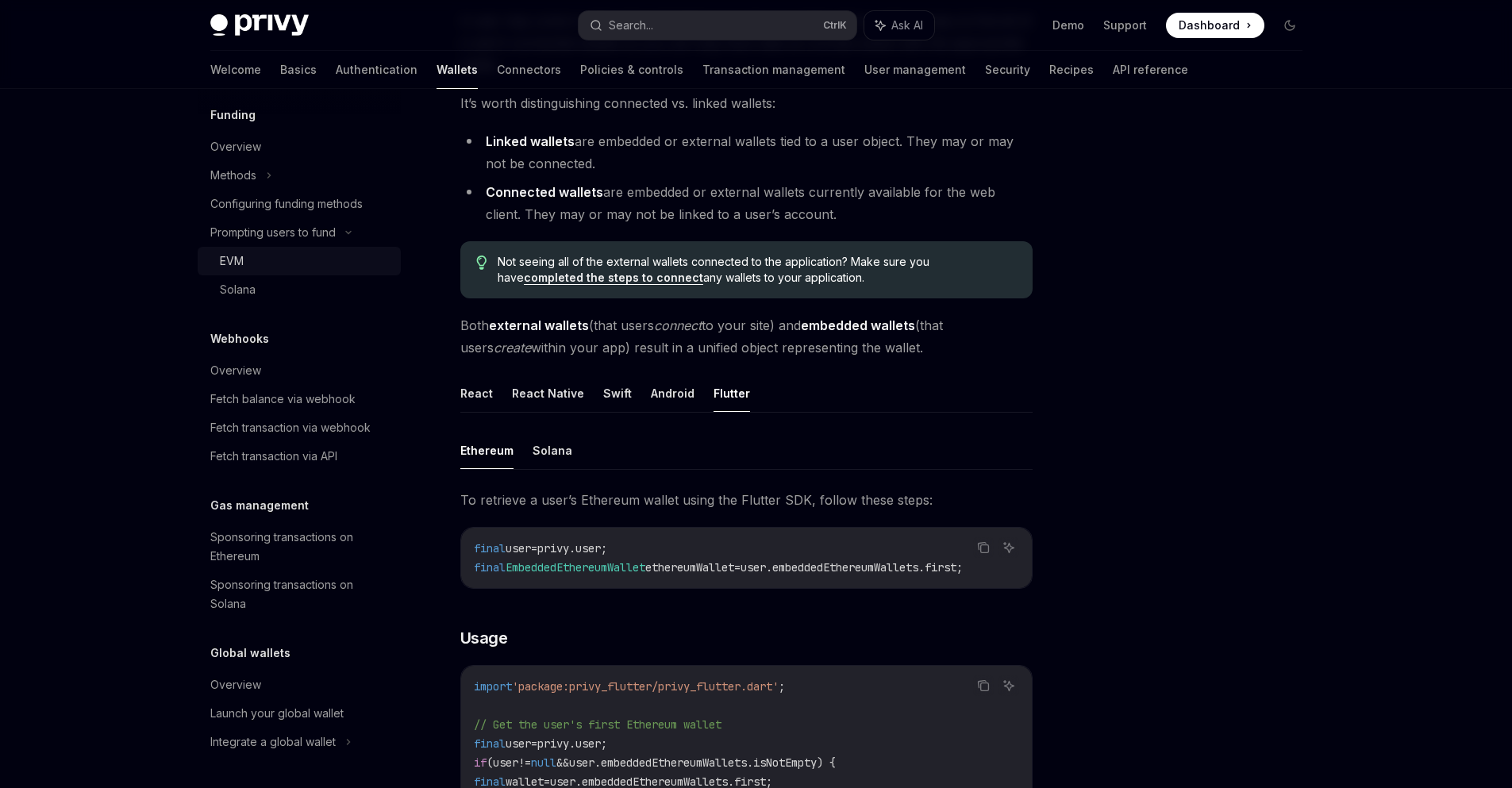
click at [248, 274] on link "EVM" at bounding box center [299, 261] width 203 height 28
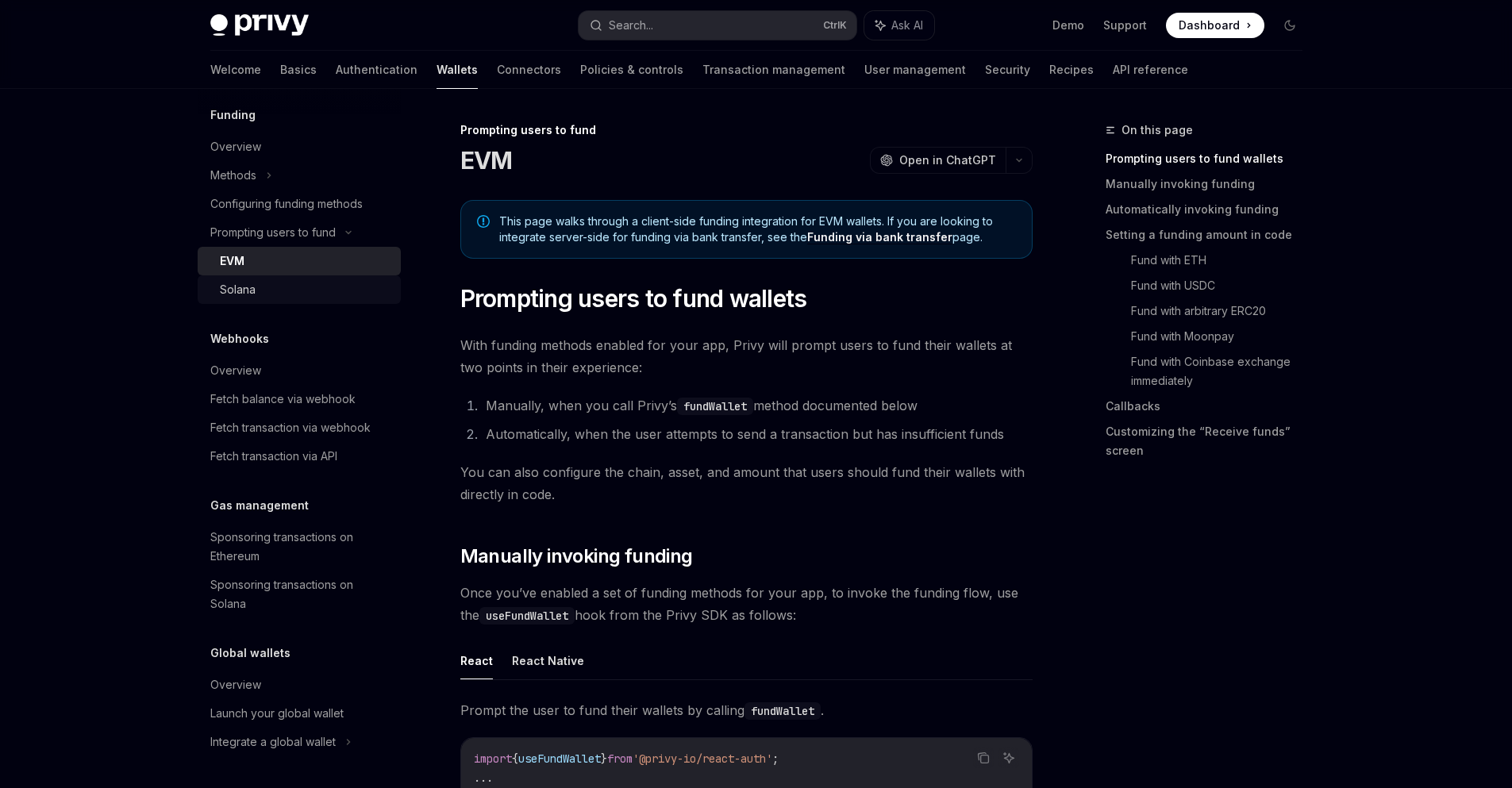
click at [244, 289] on div "Solana" at bounding box center [238, 290] width 36 height 19
type textarea "*"
